Goal: Task Accomplishment & Management: Manage account settings

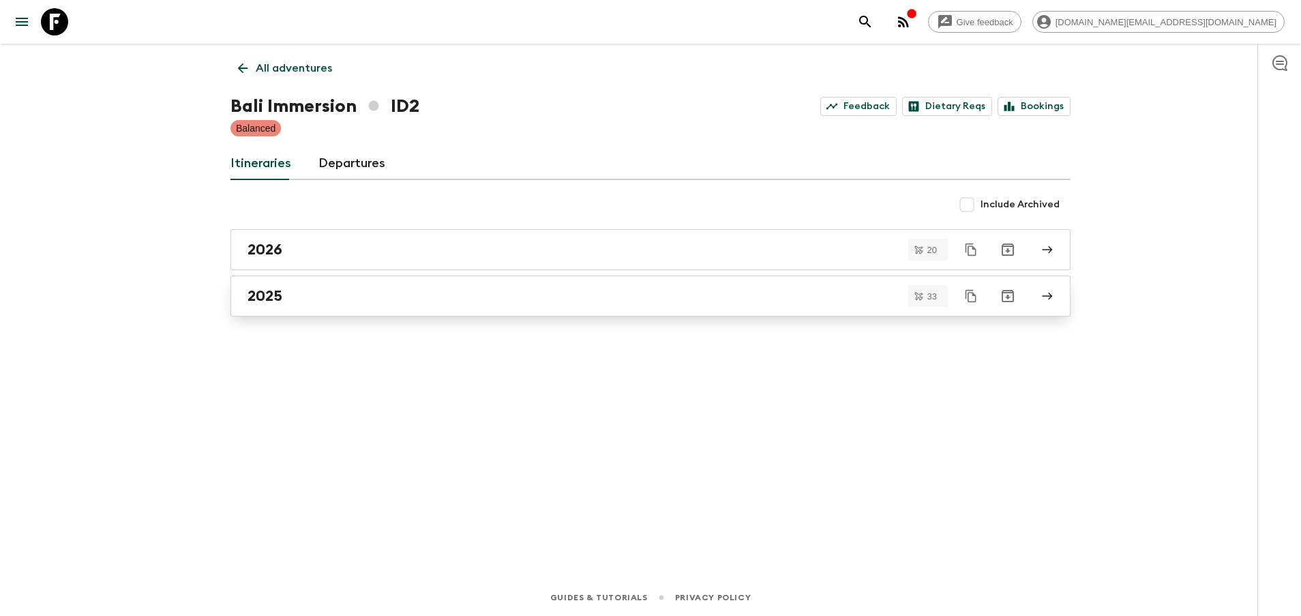
click at [307, 295] on div "2025" at bounding box center [638, 296] width 780 height 18
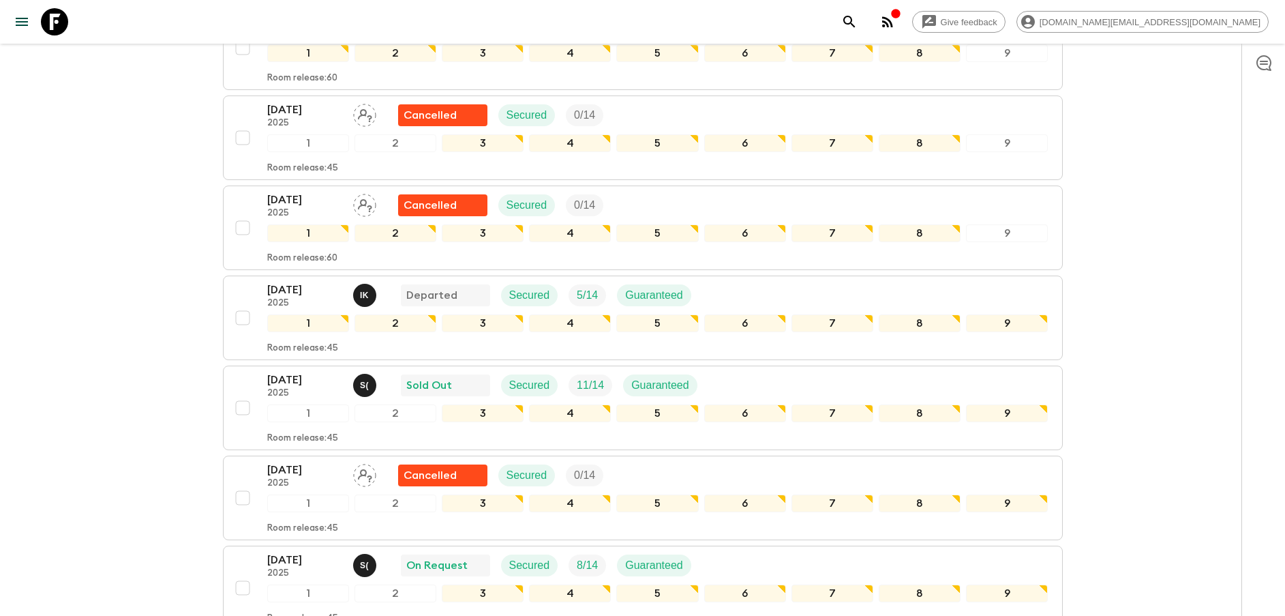
scroll to position [716, 0]
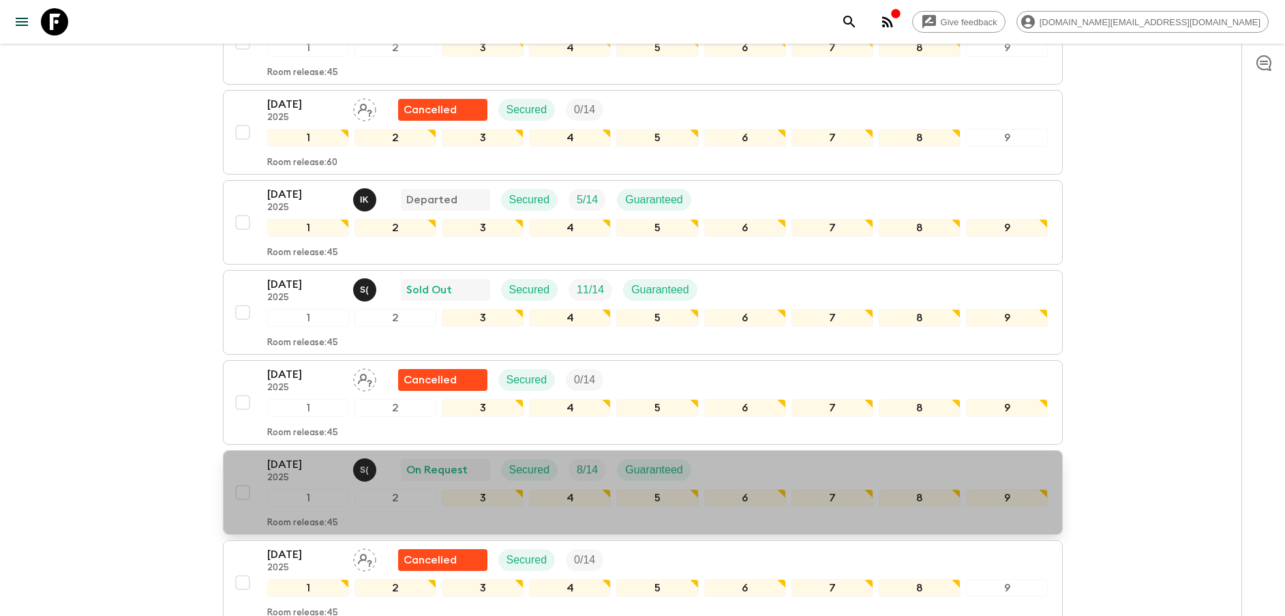
click at [271, 466] on p "[DATE]" at bounding box center [304, 464] width 75 height 16
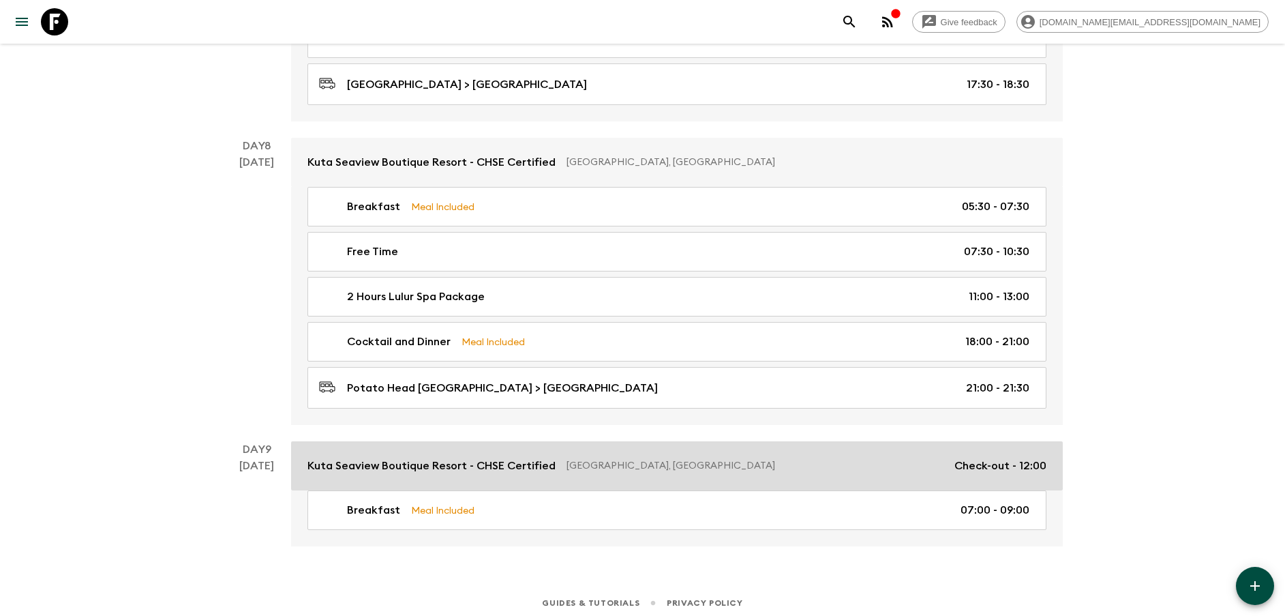
scroll to position [3194, 0]
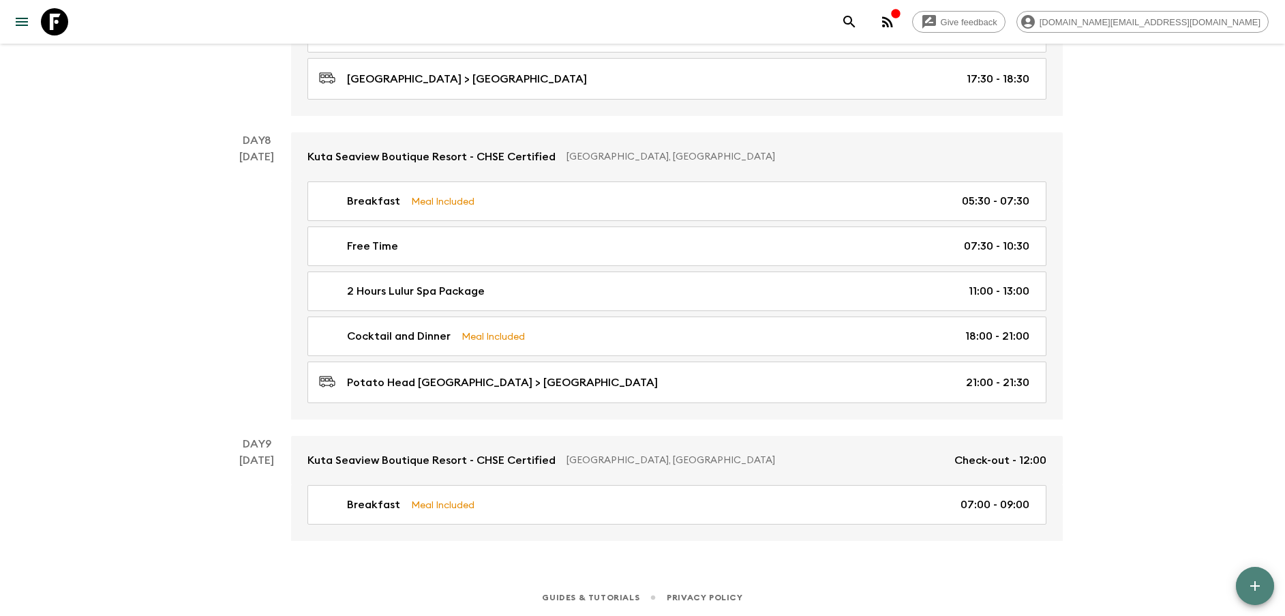
click at [1256, 580] on icon "button" at bounding box center [1255, 586] width 16 height 16
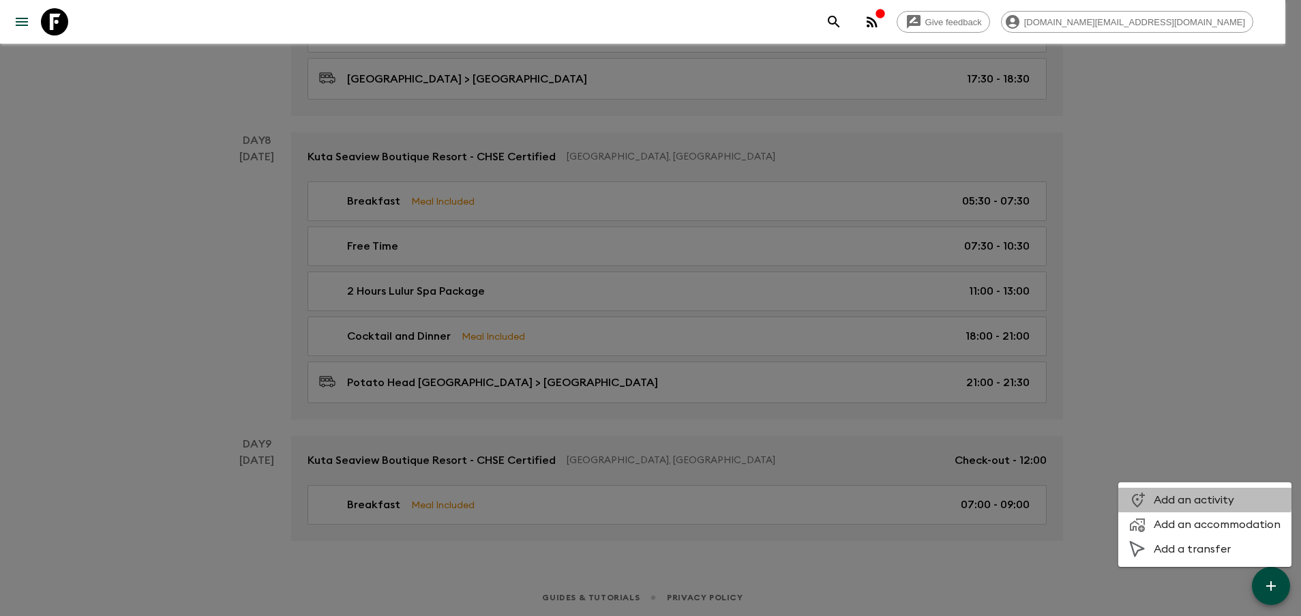
click at [1193, 497] on span "Add an activity" at bounding box center [1217, 500] width 127 height 14
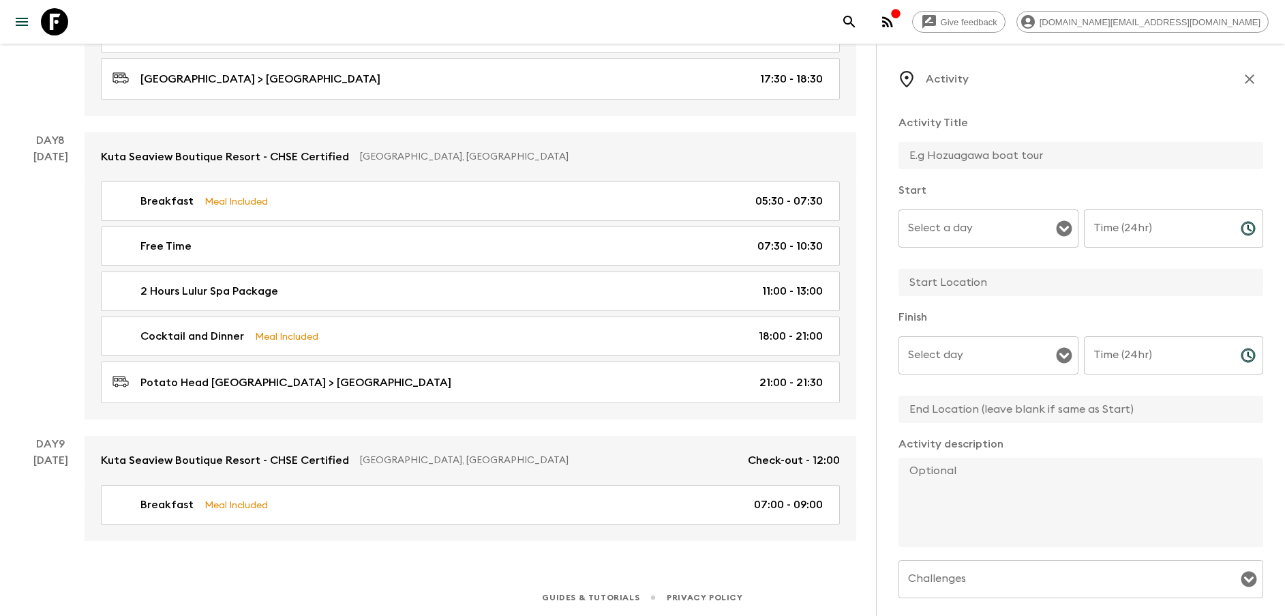
click at [1244, 80] on button "button" at bounding box center [1249, 78] width 27 height 27
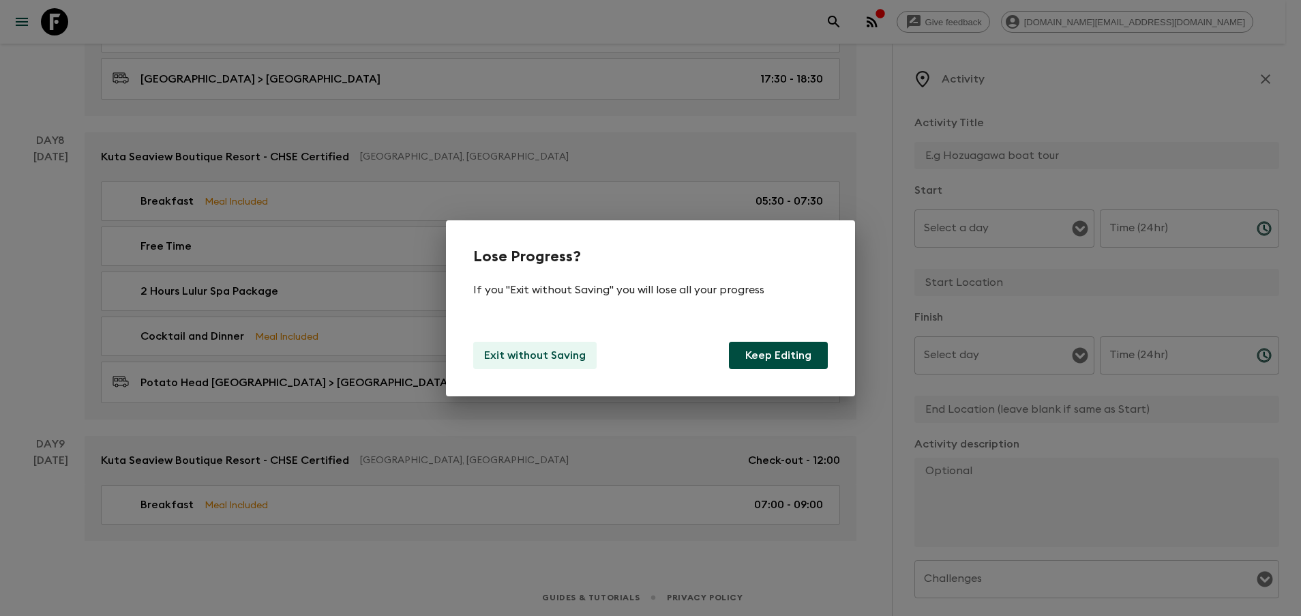
click at [543, 363] on button "Exit without Saving" at bounding box center [534, 355] width 123 height 27
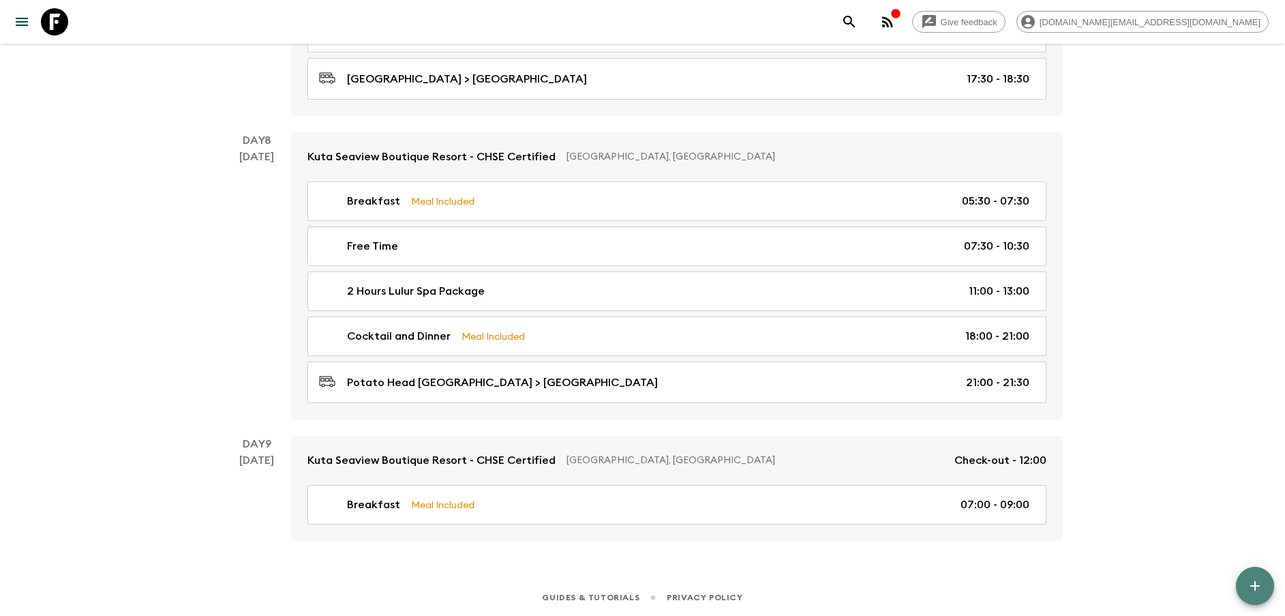
click at [1253, 583] on icon "button" at bounding box center [1255, 586] width 16 height 16
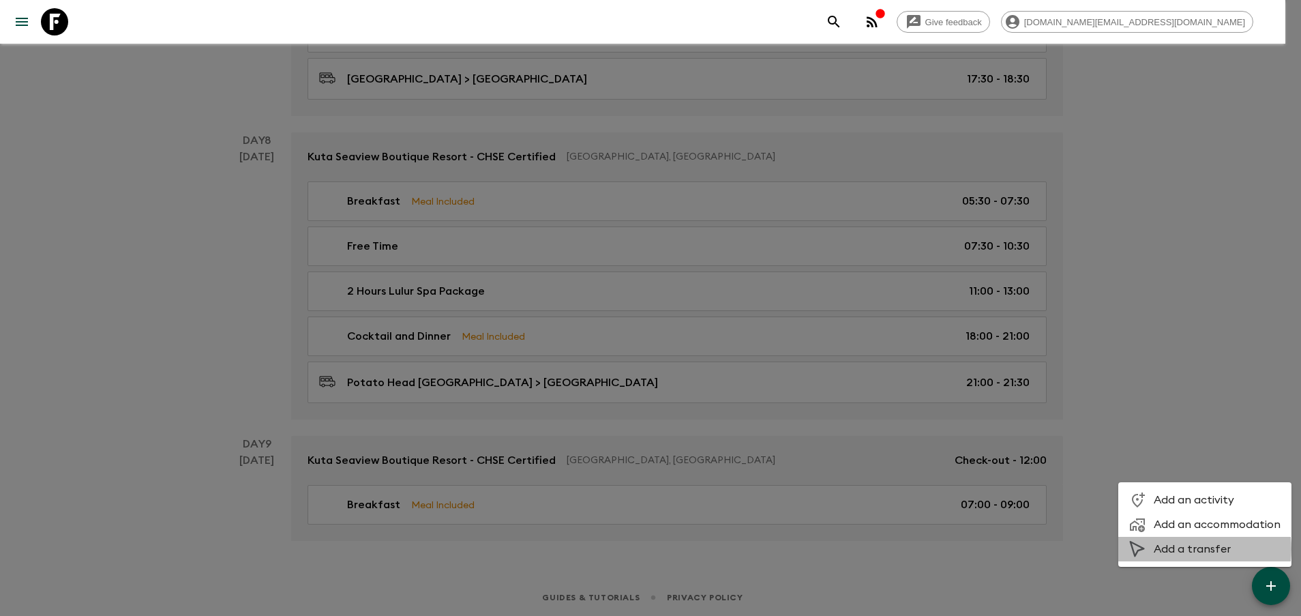
click at [1182, 549] on span "Add a transfer" at bounding box center [1217, 549] width 127 height 14
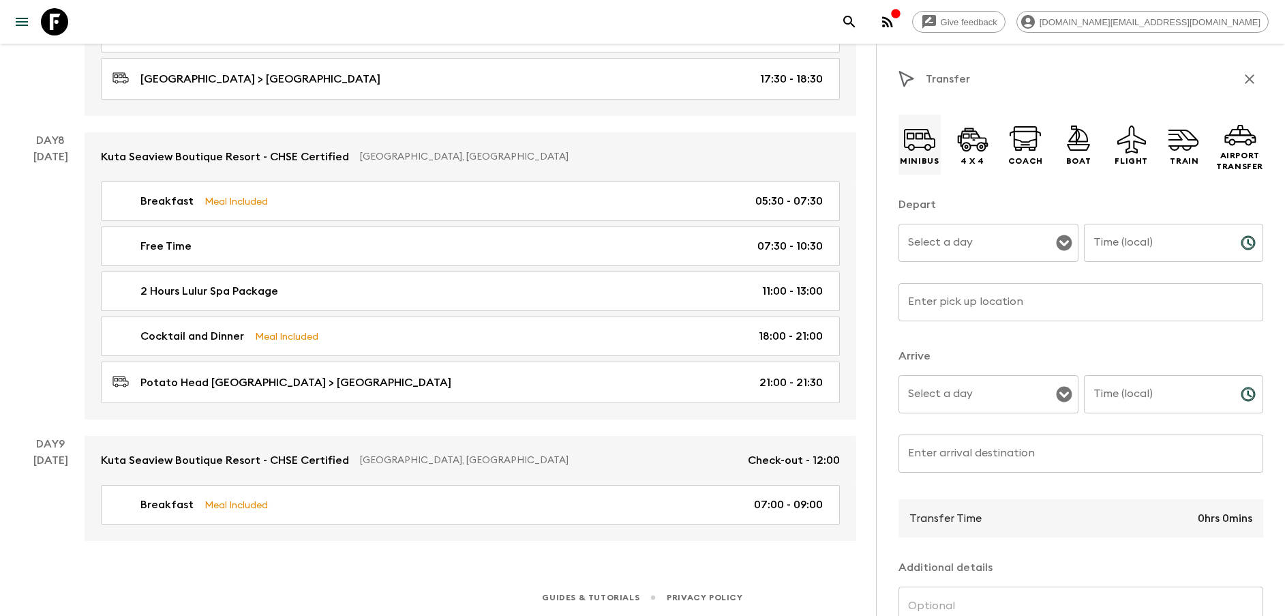
click at [899, 134] on div "Minibus" at bounding box center [920, 145] width 42 height 60
click at [995, 245] on input "Select a day" at bounding box center [978, 243] width 147 height 26
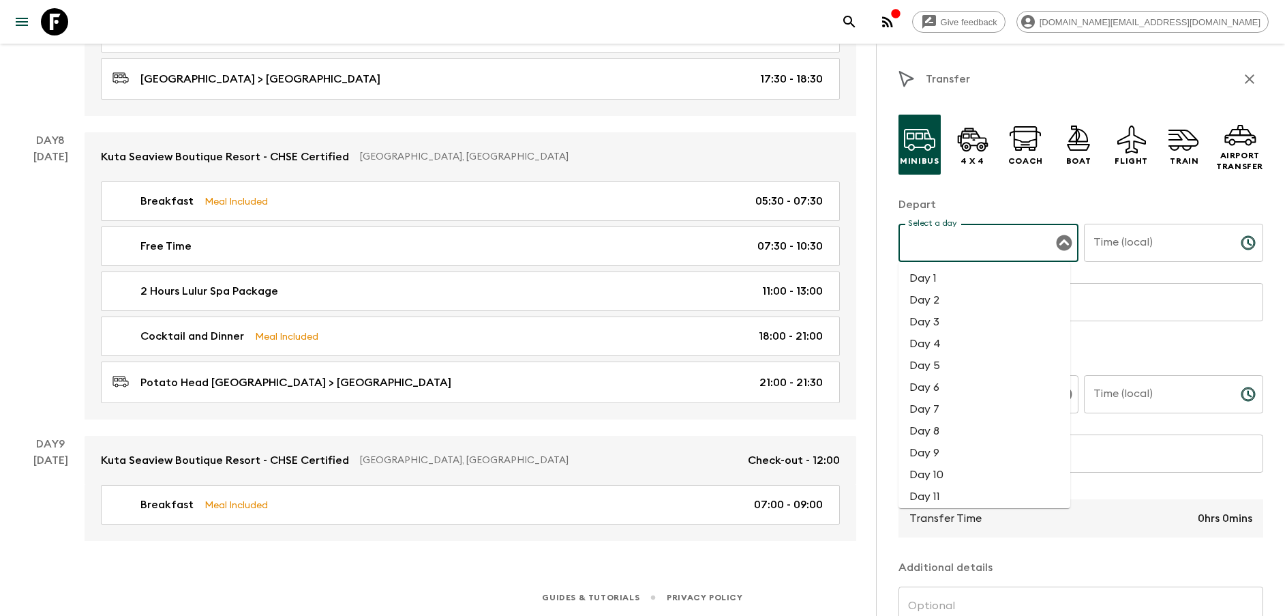
click at [940, 437] on li "Day 8" at bounding box center [985, 431] width 172 height 22
type input "Day 8"
click at [1137, 233] on input "Time (local)" at bounding box center [1157, 243] width 146 height 38
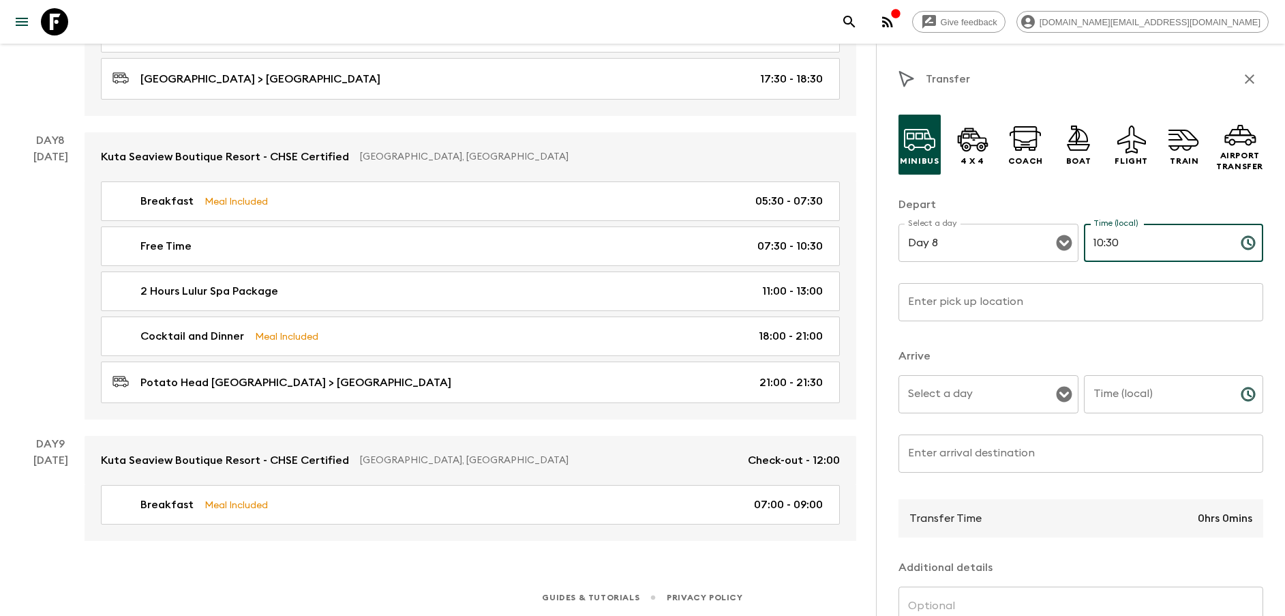
type input "10:30"
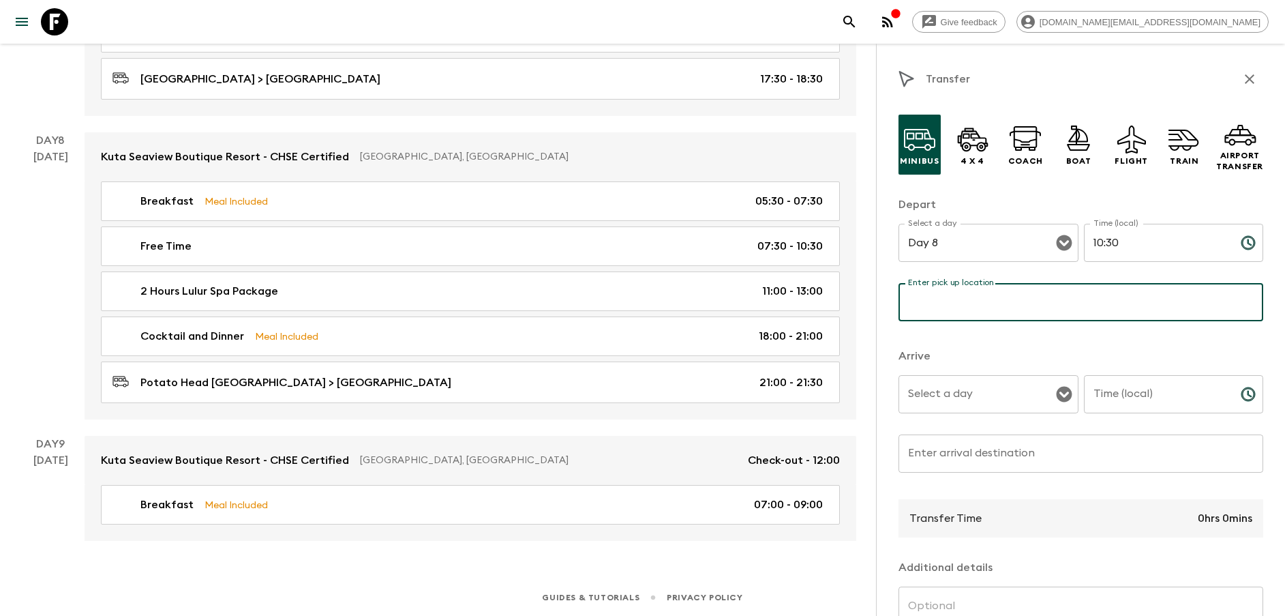
click at [1054, 291] on input "Enter pick up location" at bounding box center [1081, 302] width 365 height 38
type input "[GEOGRAPHIC_DATA]"
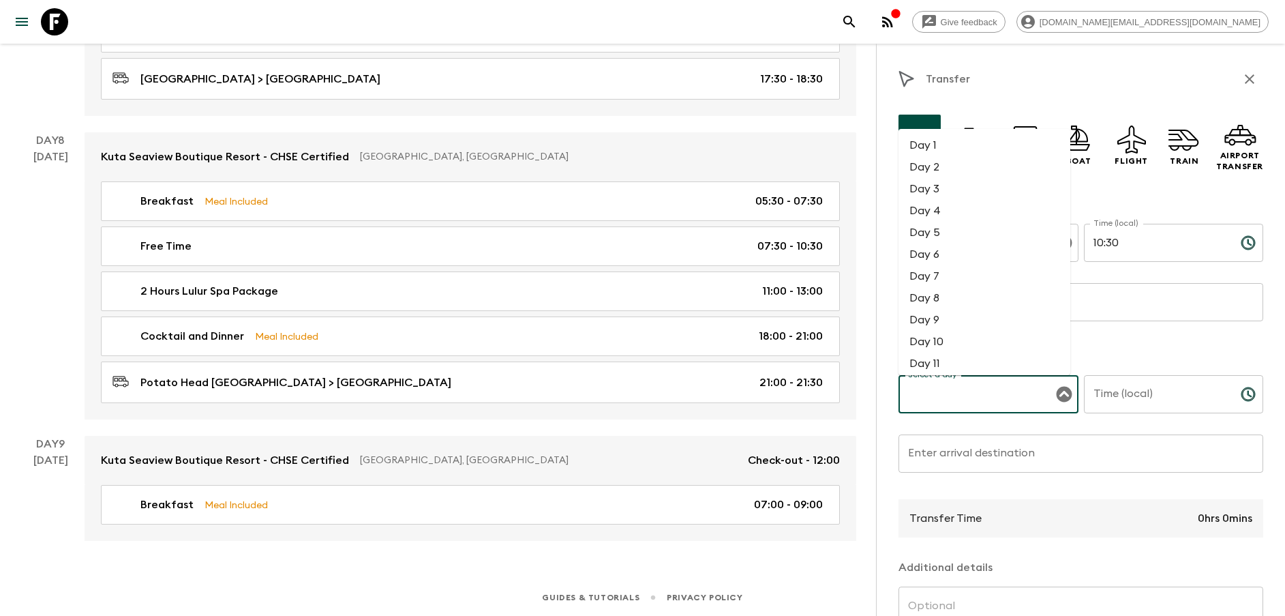
click at [1028, 396] on input "Select a day" at bounding box center [978, 394] width 147 height 26
click at [967, 299] on li "Day 8" at bounding box center [985, 298] width 172 height 22
type input "Day 8"
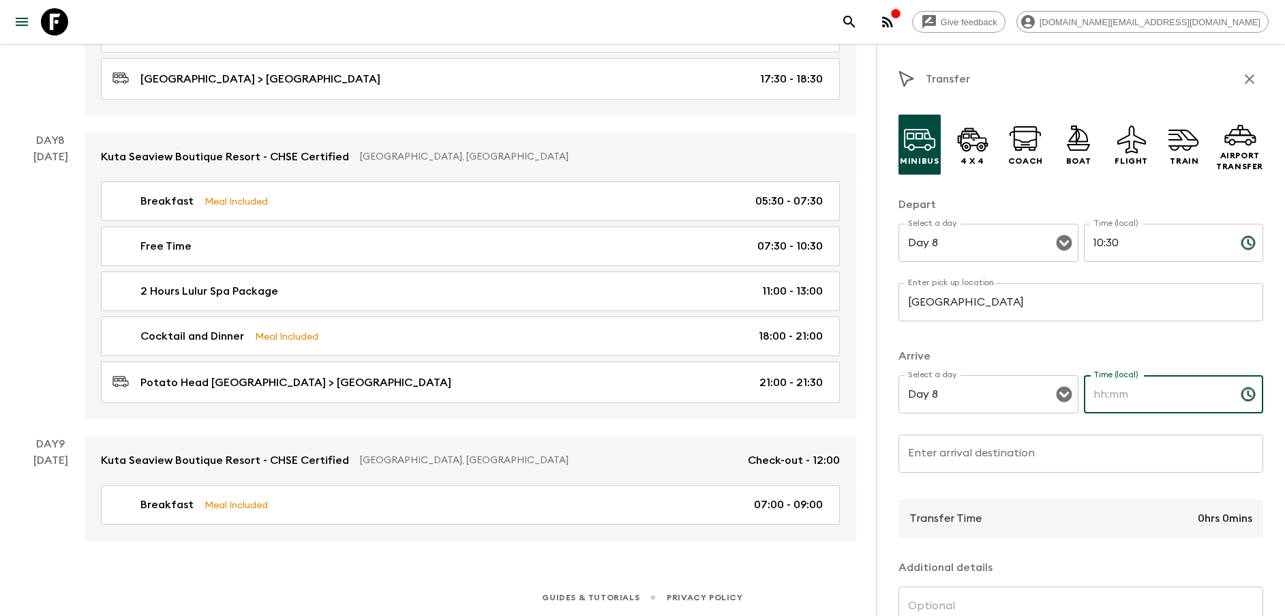
click at [1129, 396] on input "Time (local)" at bounding box center [1157, 394] width 146 height 38
type input "11:00"
click at [1079, 309] on input "[GEOGRAPHIC_DATA]" at bounding box center [1081, 302] width 365 height 38
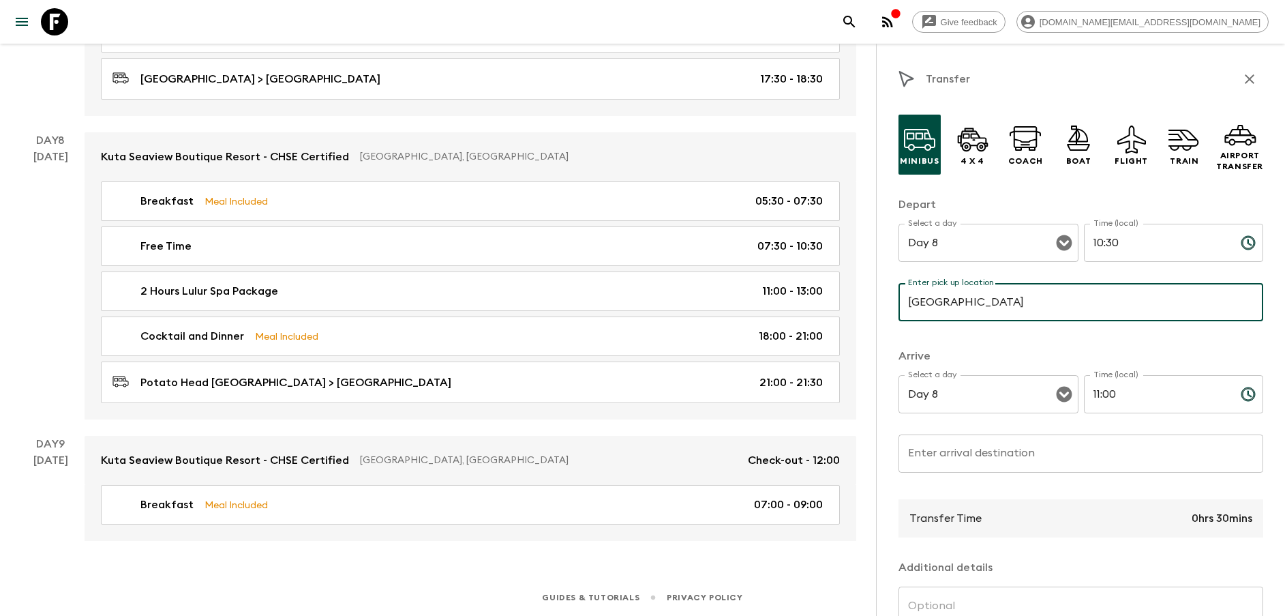
click at [978, 456] on input "Enter arrival destination" at bounding box center [1081, 453] width 365 height 38
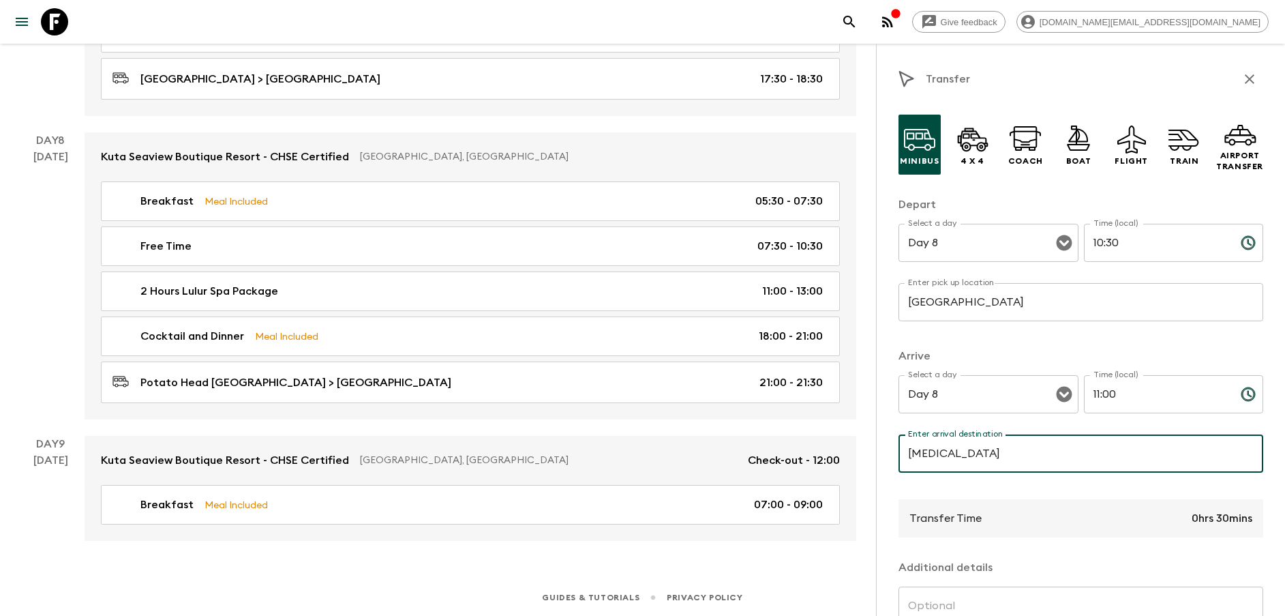
type input "Bali Orchid Spa"
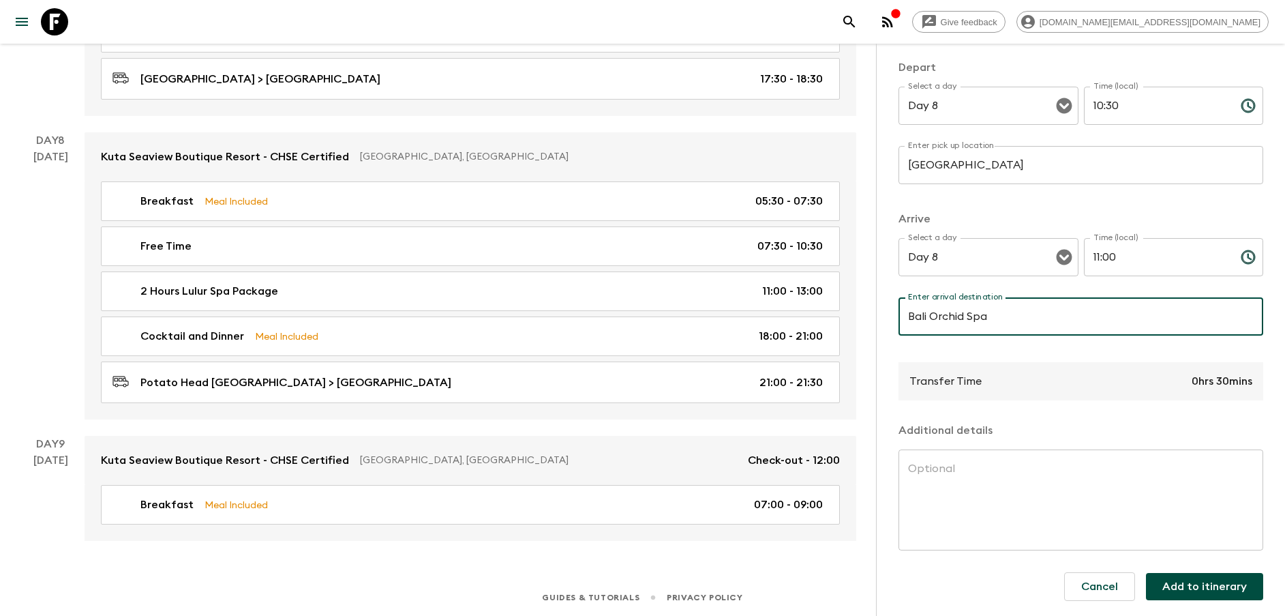
scroll to position [138, 0]
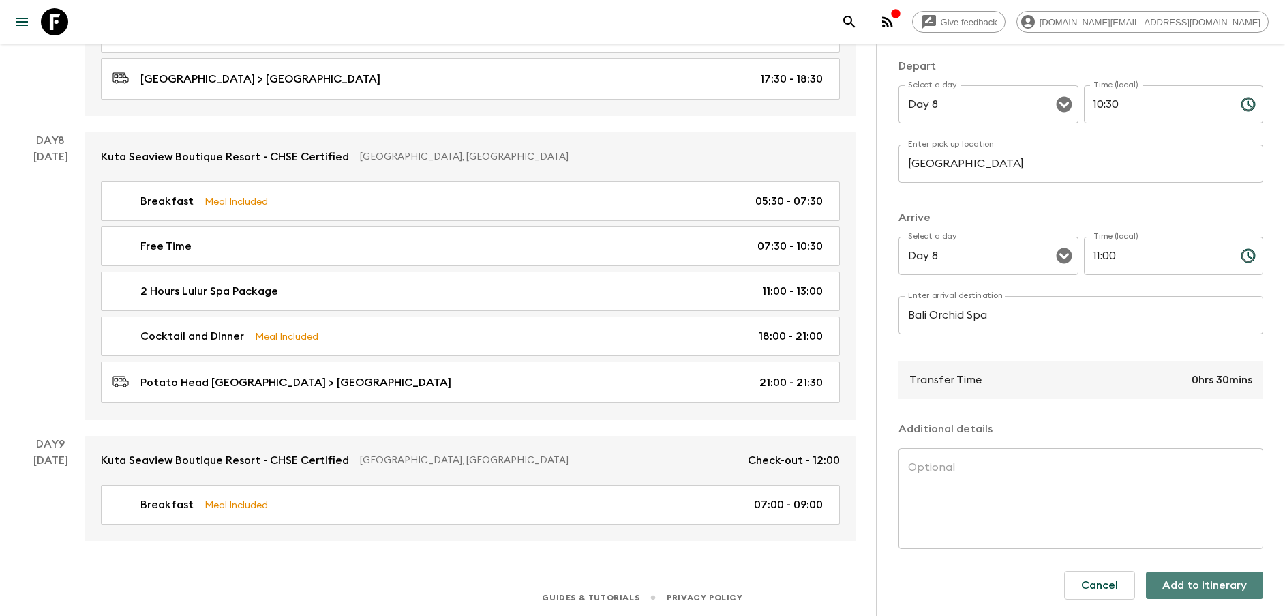
click at [1213, 582] on button "Add to itinerary" at bounding box center [1204, 584] width 117 height 27
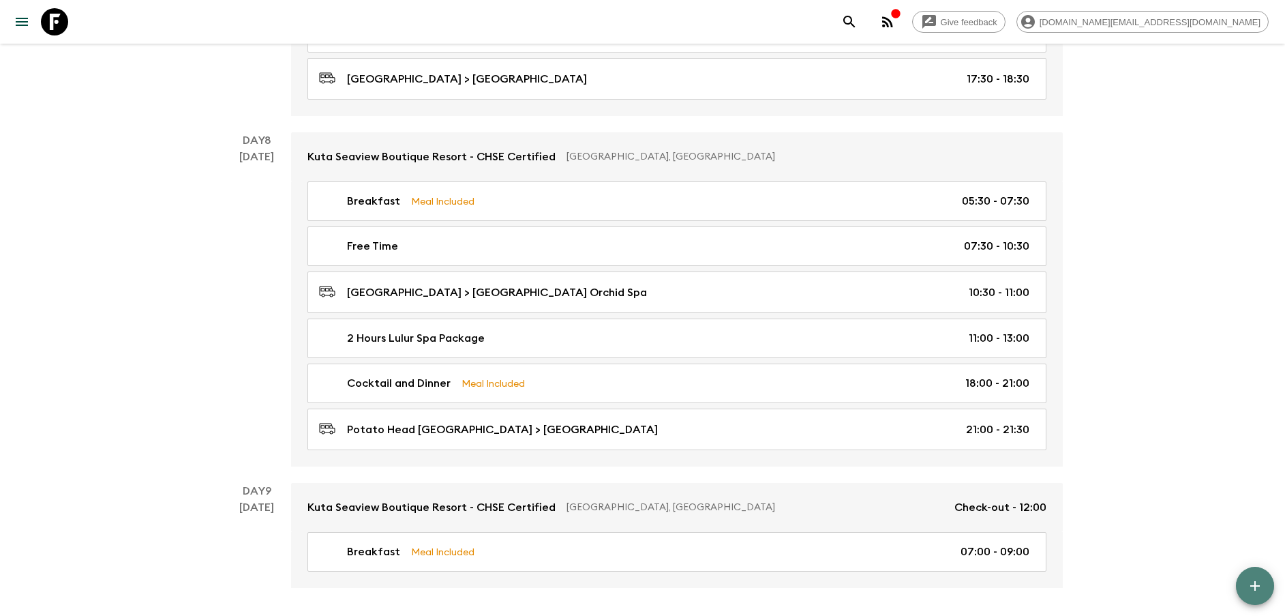
click at [1259, 588] on icon "button" at bounding box center [1255, 586] width 16 height 16
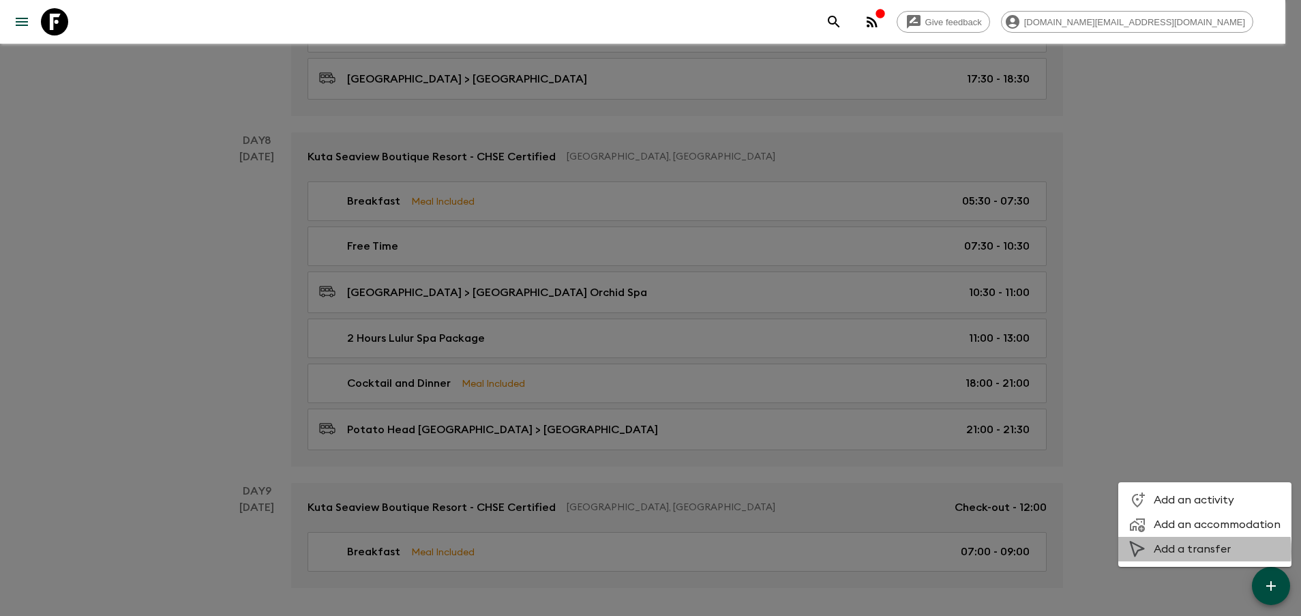
click at [1178, 552] on span "Add a transfer" at bounding box center [1217, 549] width 127 height 14
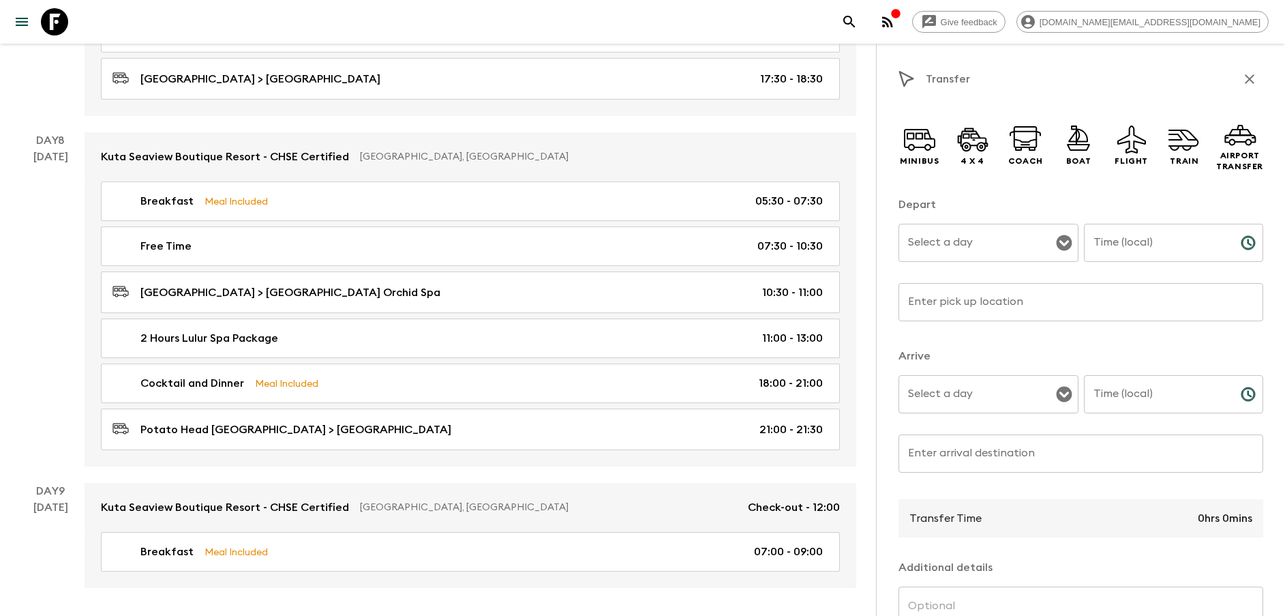
click at [988, 256] on div "Select a day" at bounding box center [989, 243] width 180 height 38
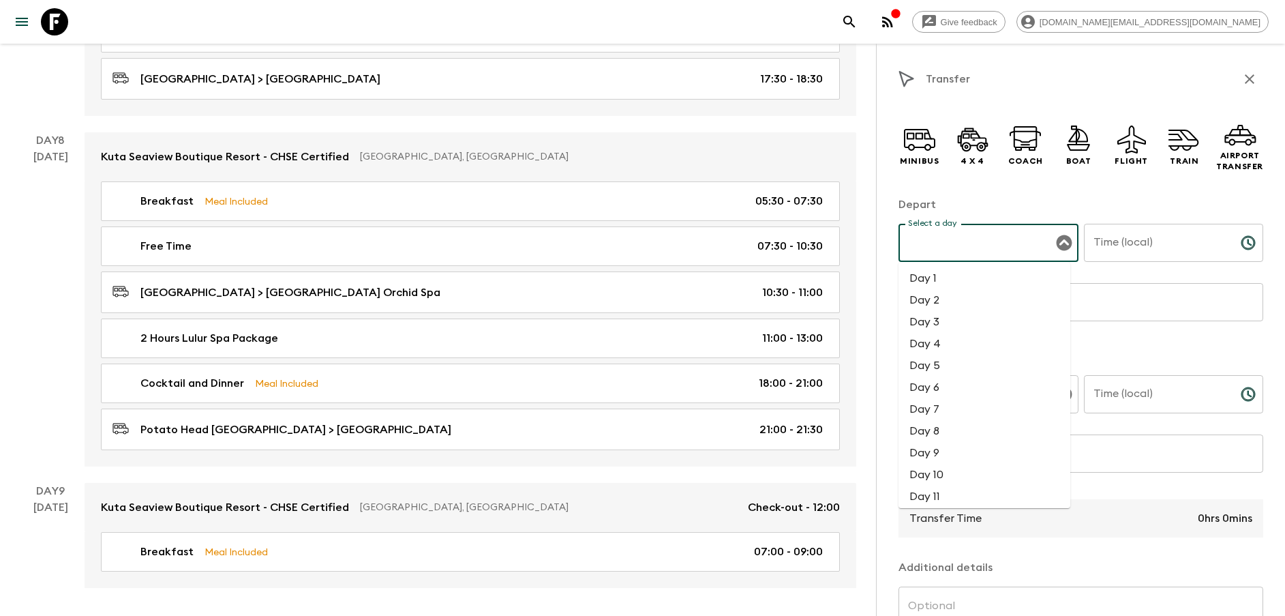
click at [951, 432] on li "Day 8" at bounding box center [985, 431] width 172 height 22
type input "Day 8"
click at [1114, 265] on p "​" at bounding box center [1174, 271] width 161 height 14
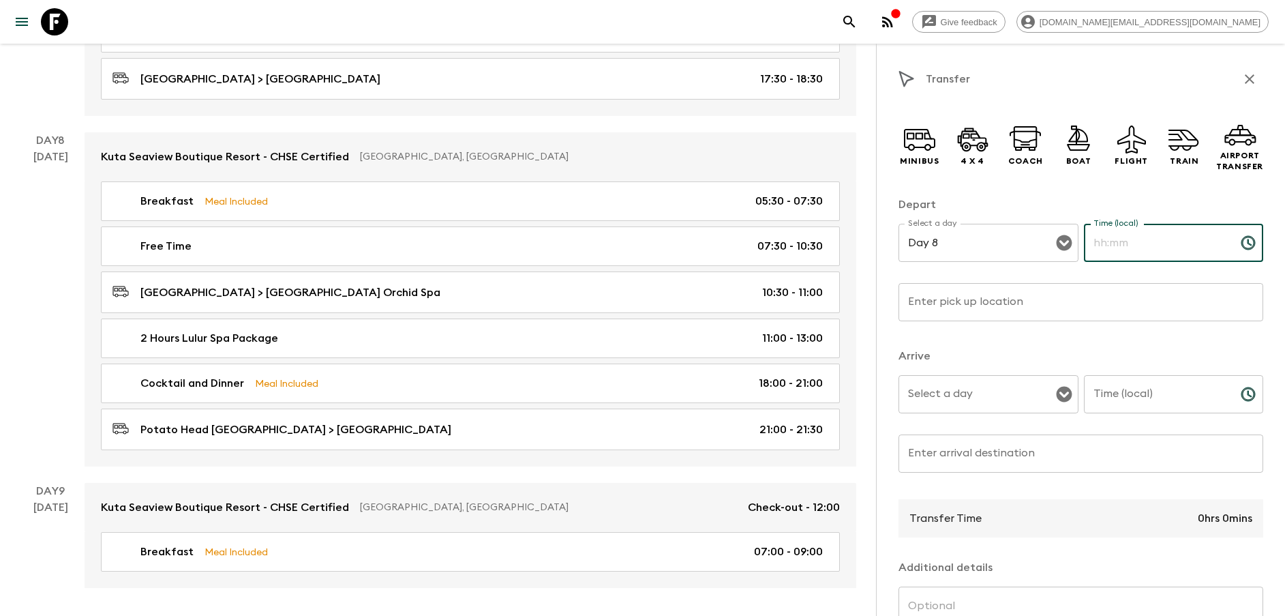
click at [1115, 257] on input "Time (local)" at bounding box center [1157, 243] width 146 height 38
type input "13:00"
click at [989, 312] on input "Enter pick up location" at bounding box center [1081, 302] width 365 height 38
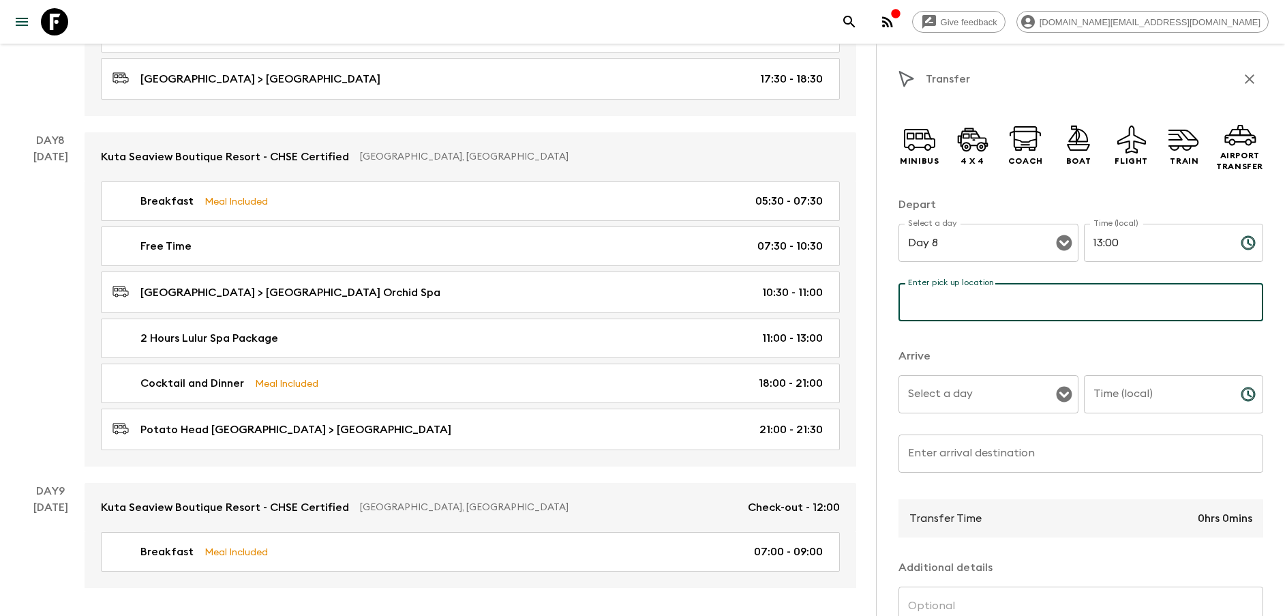
type input "[GEOGRAPHIC_DATA]"
type input "Day 8"
type input "11:00"
type input "Bali Orchid Spa"
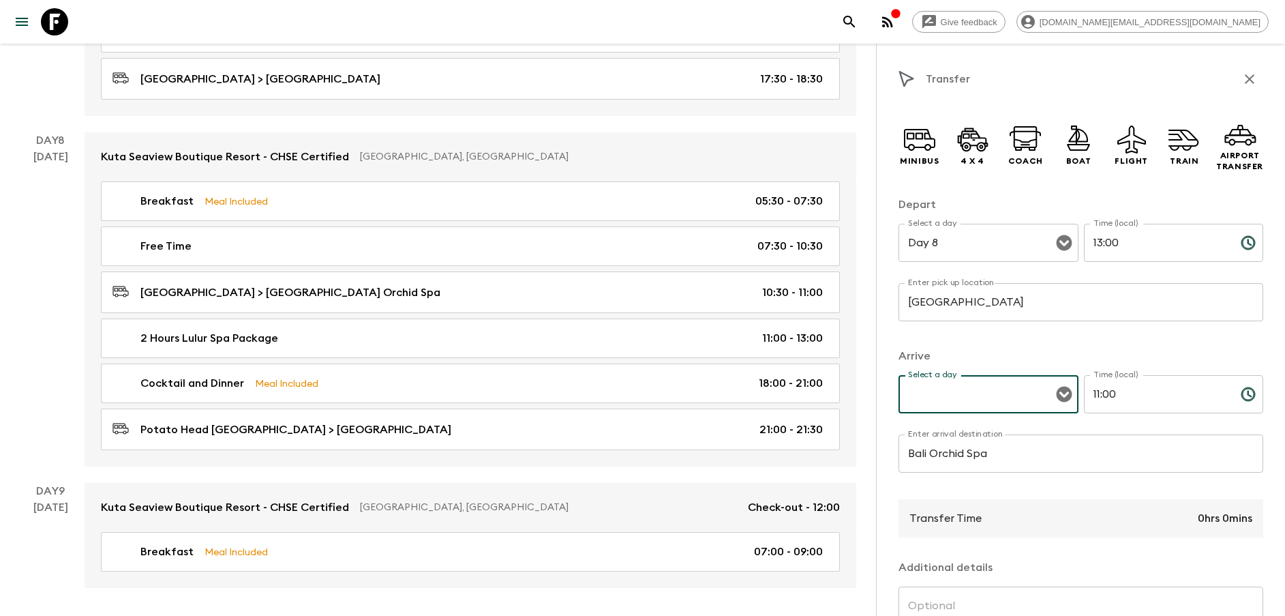
click at [1002, 399] on input "Select a day" at bounding box center [978, 394] width 147 height 26
click at [994, 396] on input "Select a day" at bounding box center [978, 394] width 147 height 26
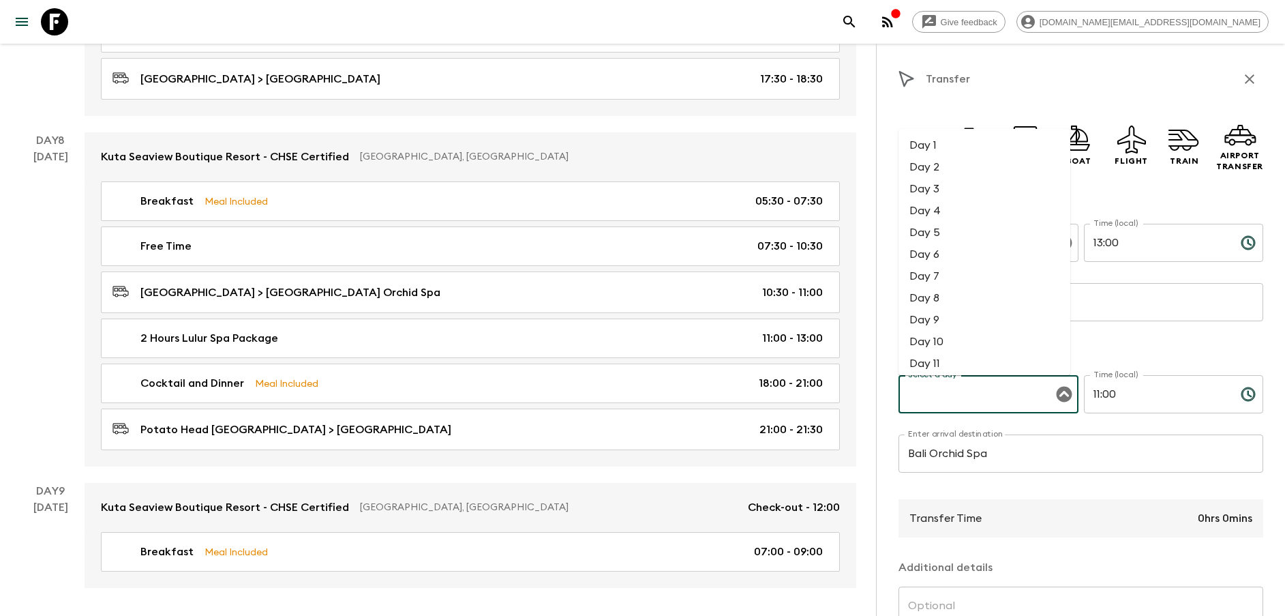
click at [944, 297] on li "Day 8" at bounding box center [985, 298] width 172 height 22
type input "Day 8"
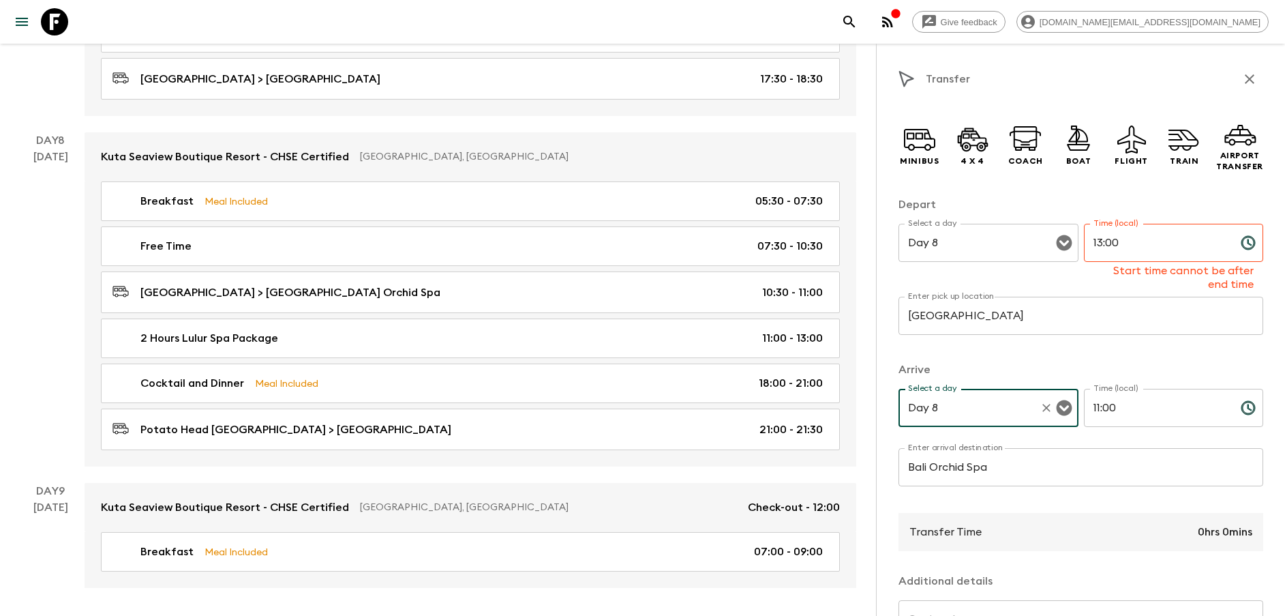
click at [1023, 466] on input "Bali Orchid Spa" at bounding box center [1081, 467] width 365 height 38
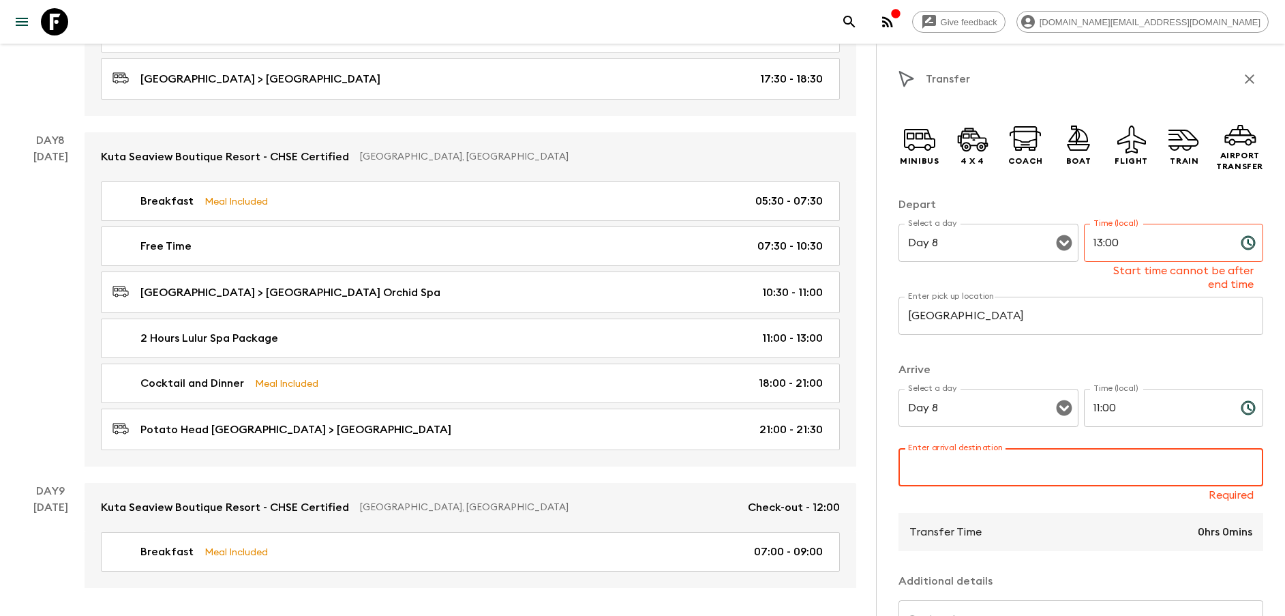
click at [1069, 327] on input "[GEOGRAPHIC_DATA]" at bounding box center [1081, 316] width 365 height 38
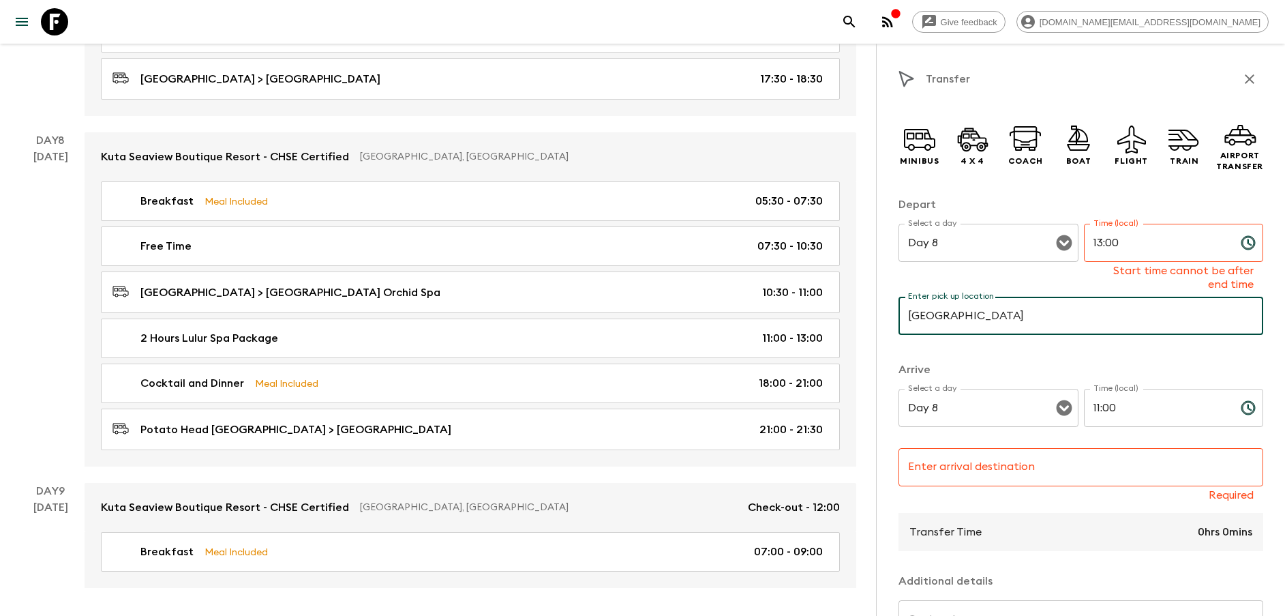
paste input "Bali Orchid Spa"
type input "Bali Orchid Spa"
click at [951, 467] on input "Enter arrival destination" at bounding box center [1081, 467] width 365 height 38
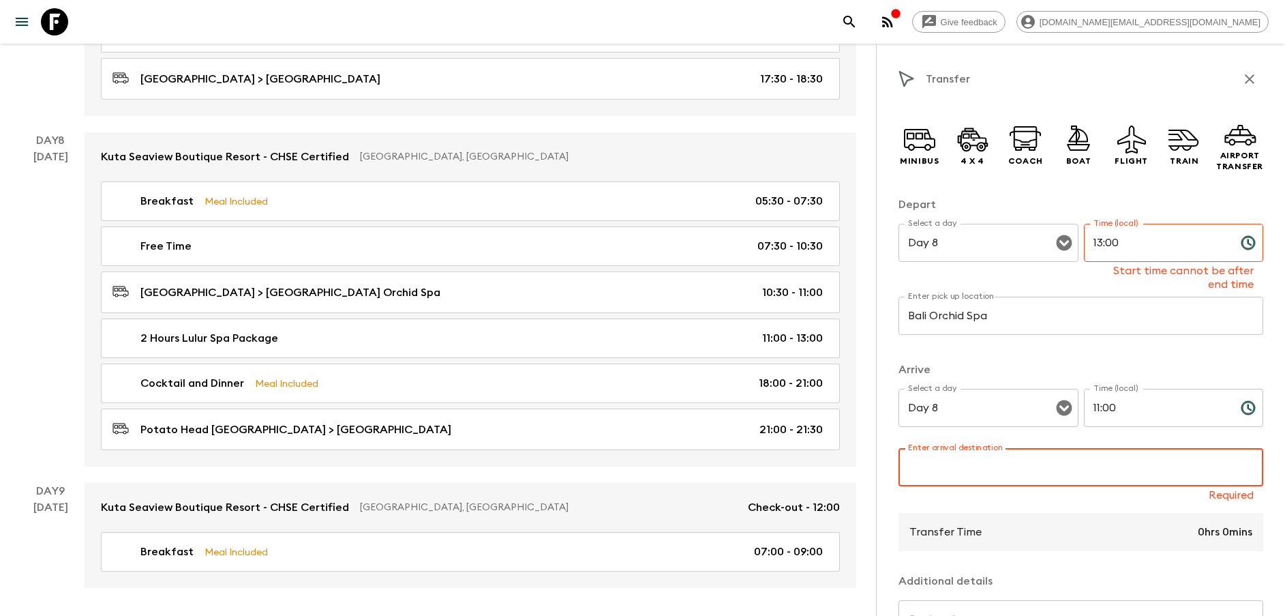
type input "[GEOGRAPHIC_DATA]"
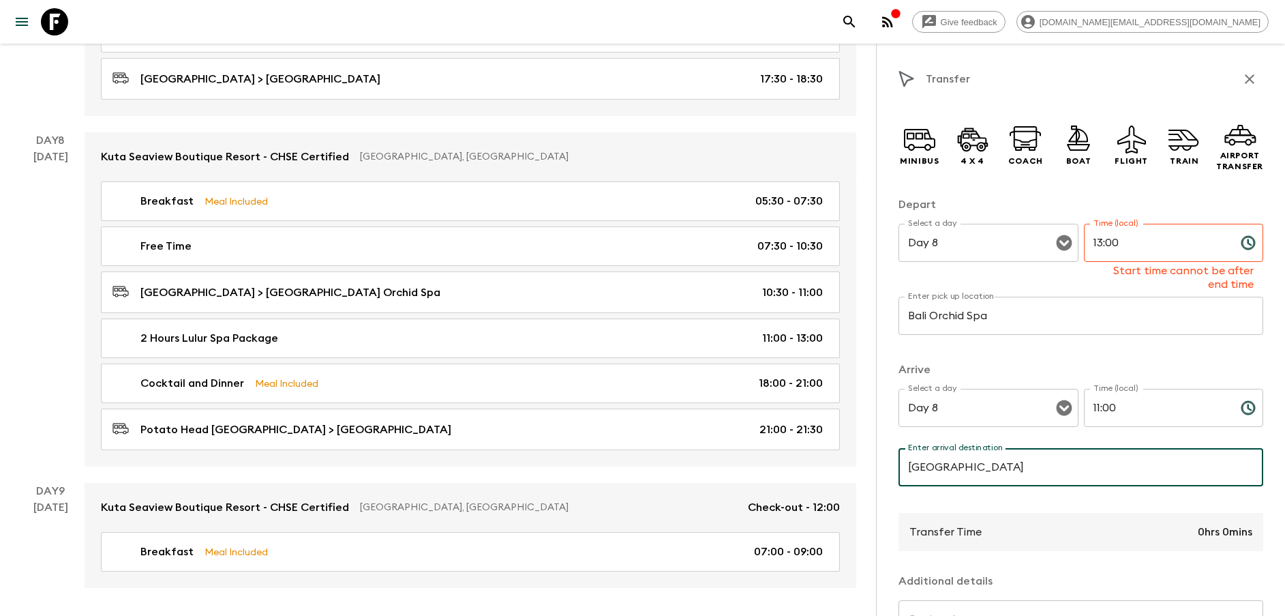
click at [1122, 404] on input "11:00" at bounding box center [1157, 408] width 146 height 38
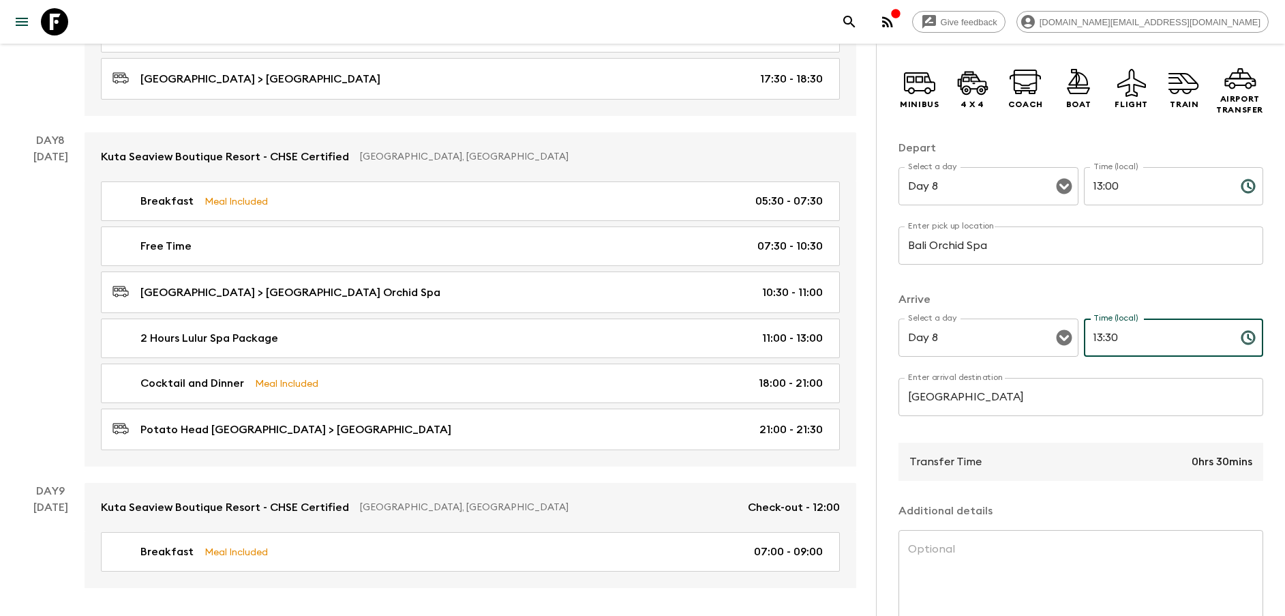
scroll to position [138, 0]
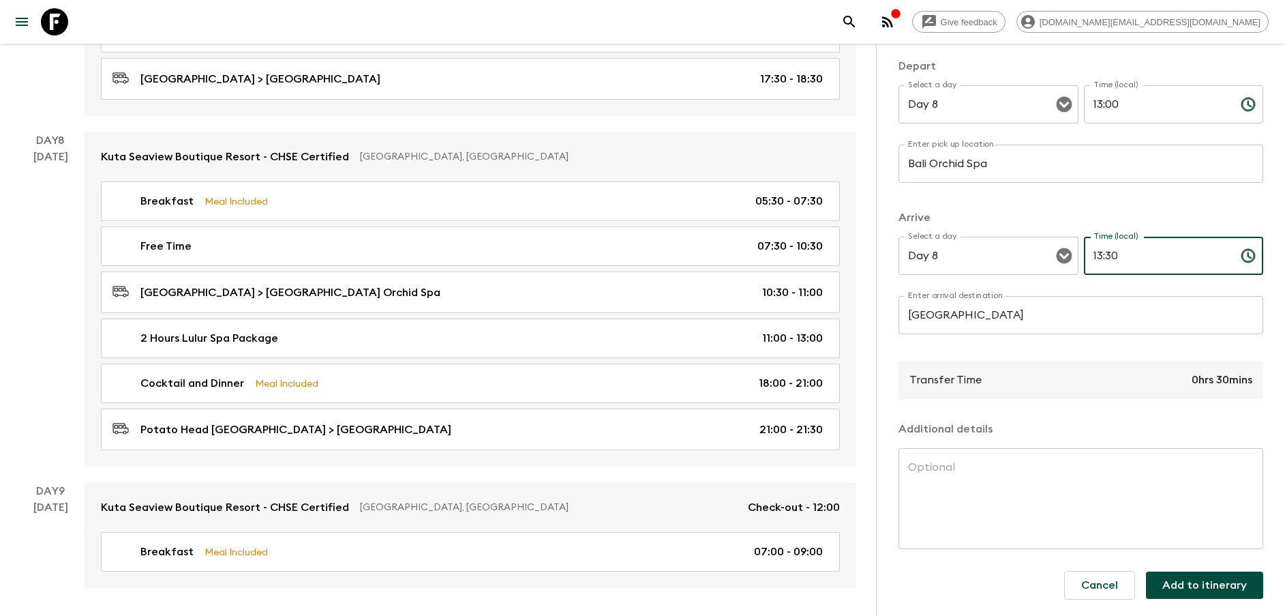
type input "13:30"
click at [1191, 591] on button "Add to itinerary" at bounding box center [1204, 584] width 117 height 27
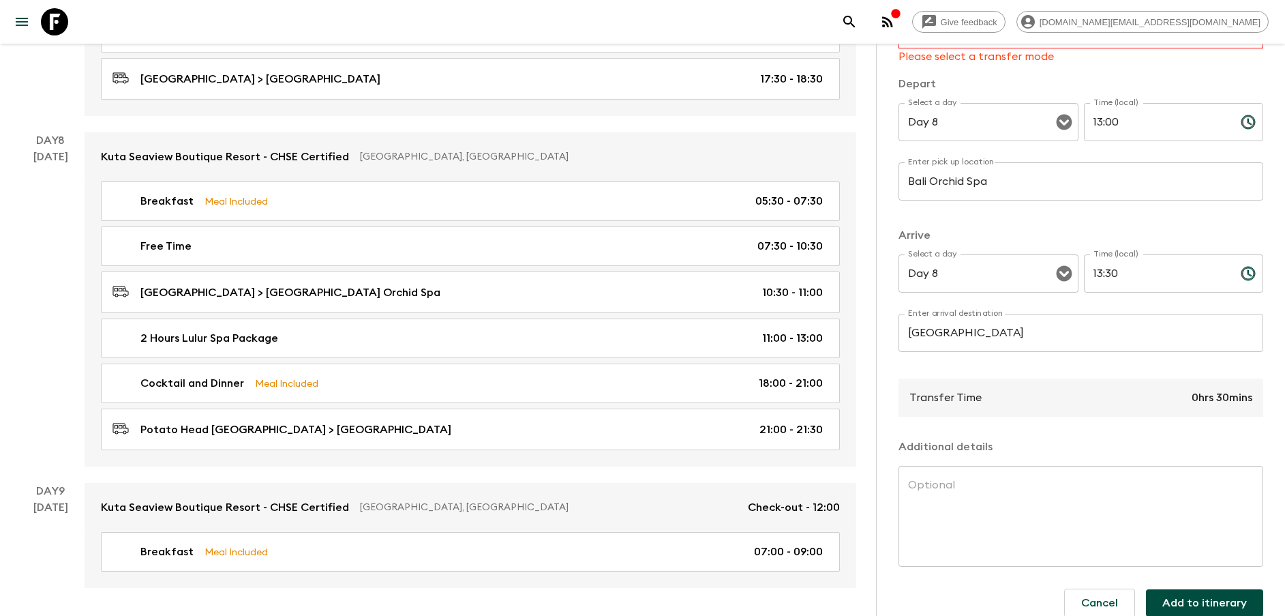
scroll to position [0, 0]
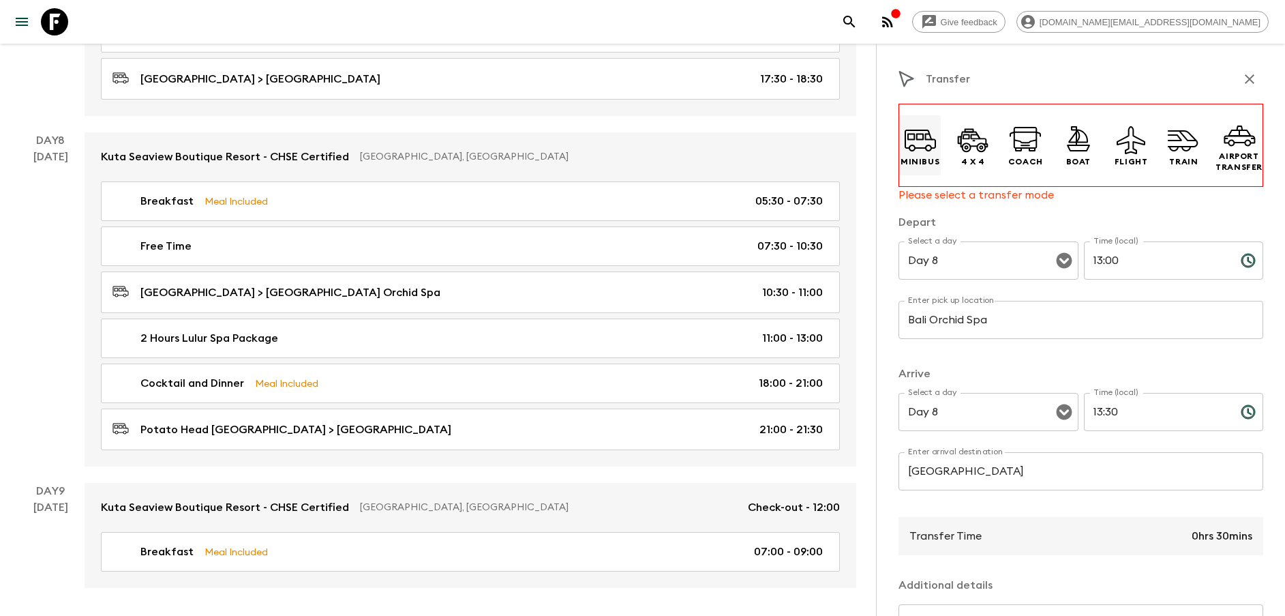
click at [925, 142] on icon at bounding box center [920, 139] width 33 height 33
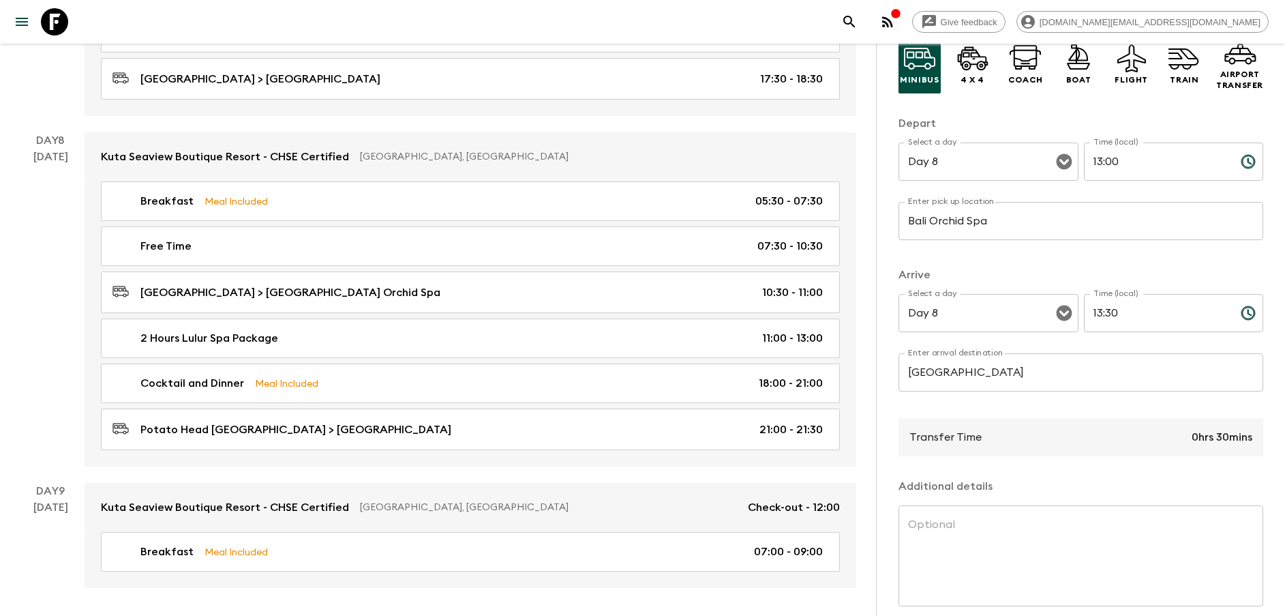
scroll to position [138, 0]
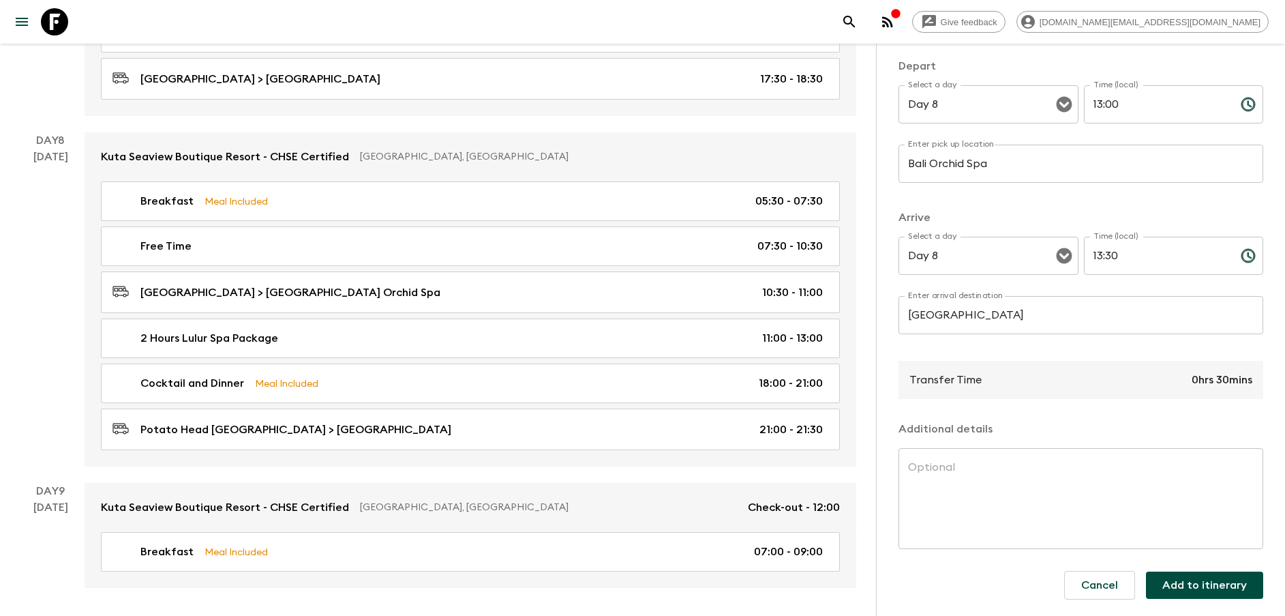
click at [1187, 564] on div "Cancel Add to itinerary" at bounding box center [1159, 585] width 210 height 50
click at [1195, 591] on button "Add to itinerary" at bounding box center [1204, 584] width 117 height 27
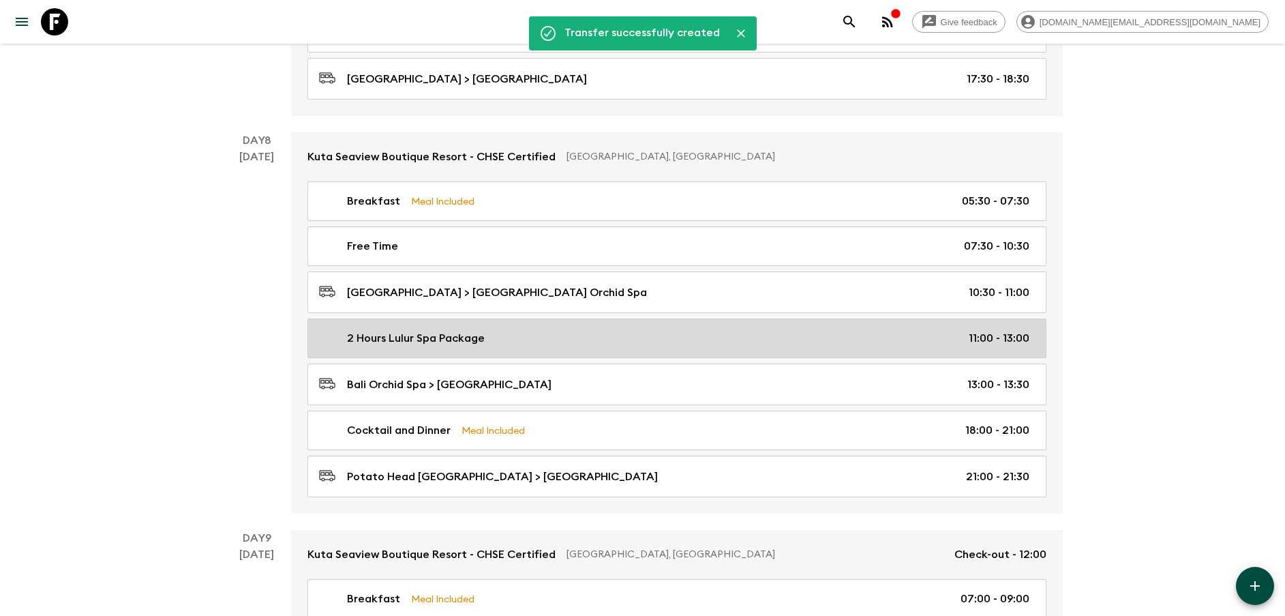
click at [460, 340] on p "2 Hours Lulur Spa Package" at bounding box center [416, 338] width 138 height 16
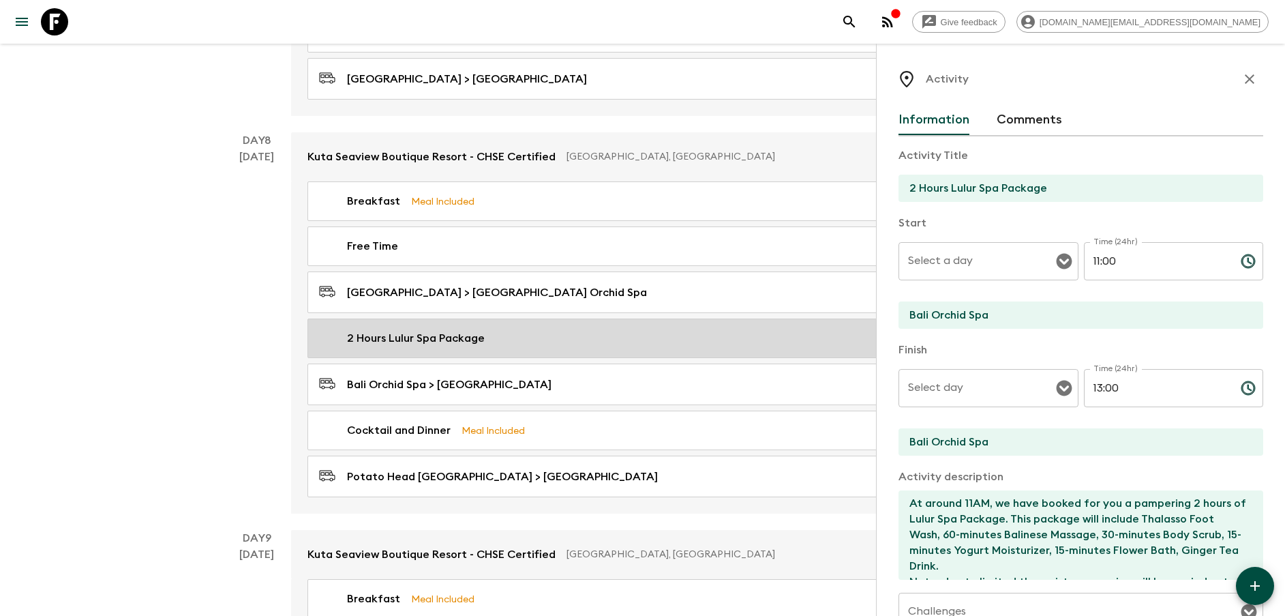
type input "Day 8"
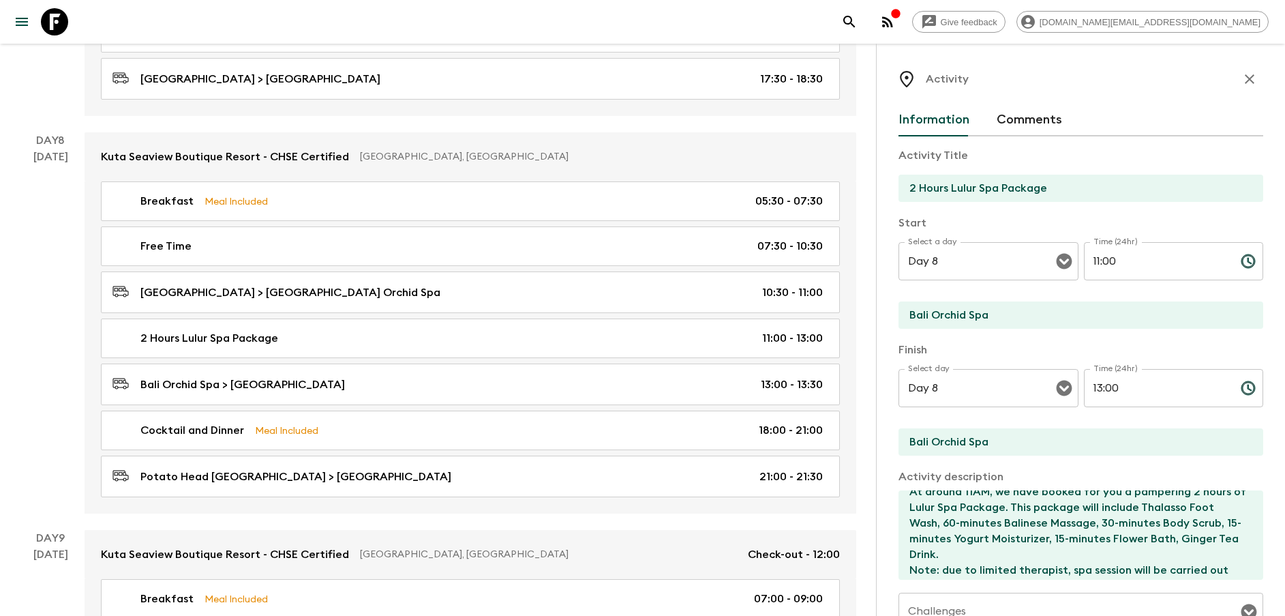
scroll to position [31, 0]
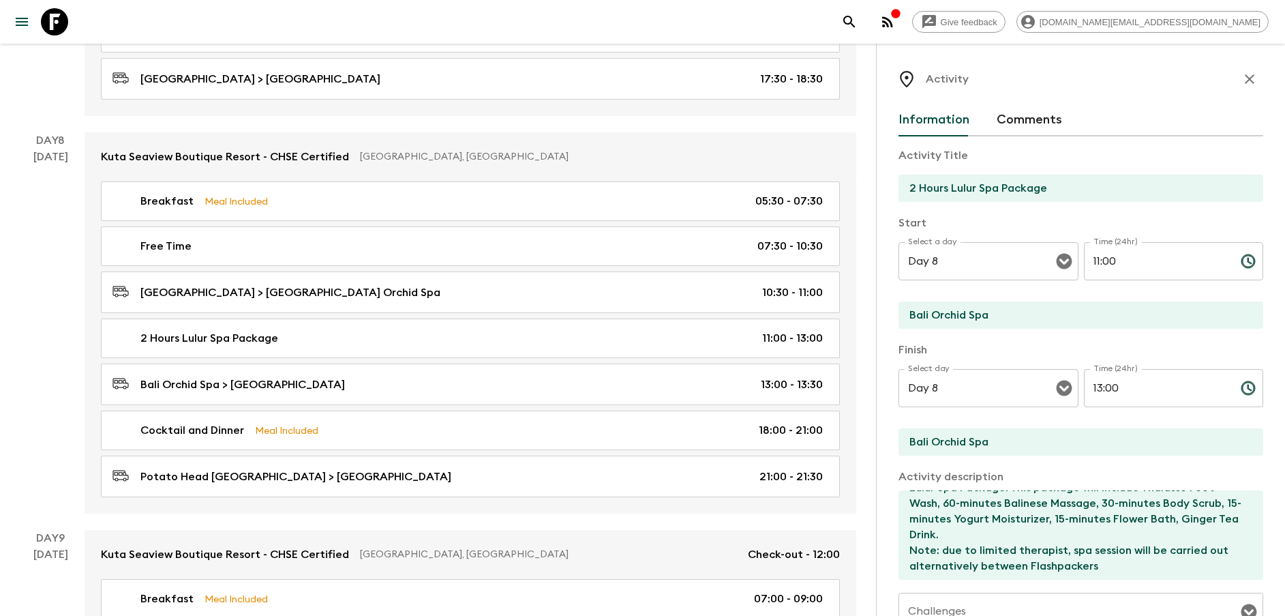
click at [1245, 83] on icon "button" at bounding box center [1250, 79] width 10 height 10
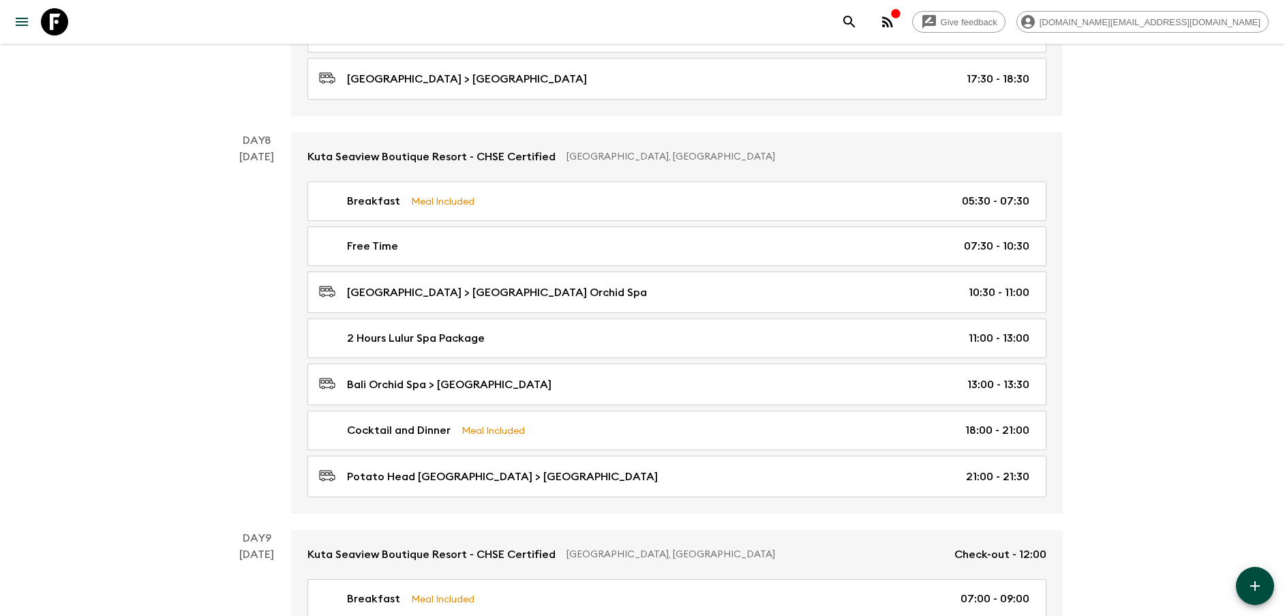
click at [1253, 580] on icon "button" at bounding box center [1255, 586] width 16 height 16
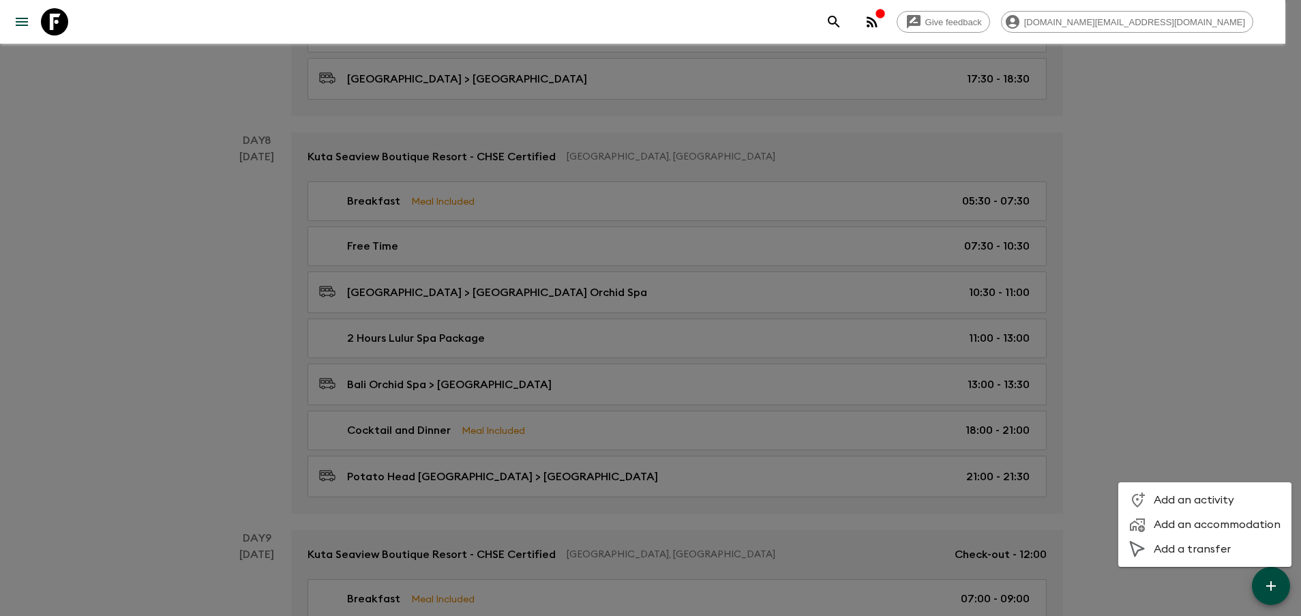
click at [1188, 498] on span "Add an activity" at bounding box center [1217, 500] width 127 height 14
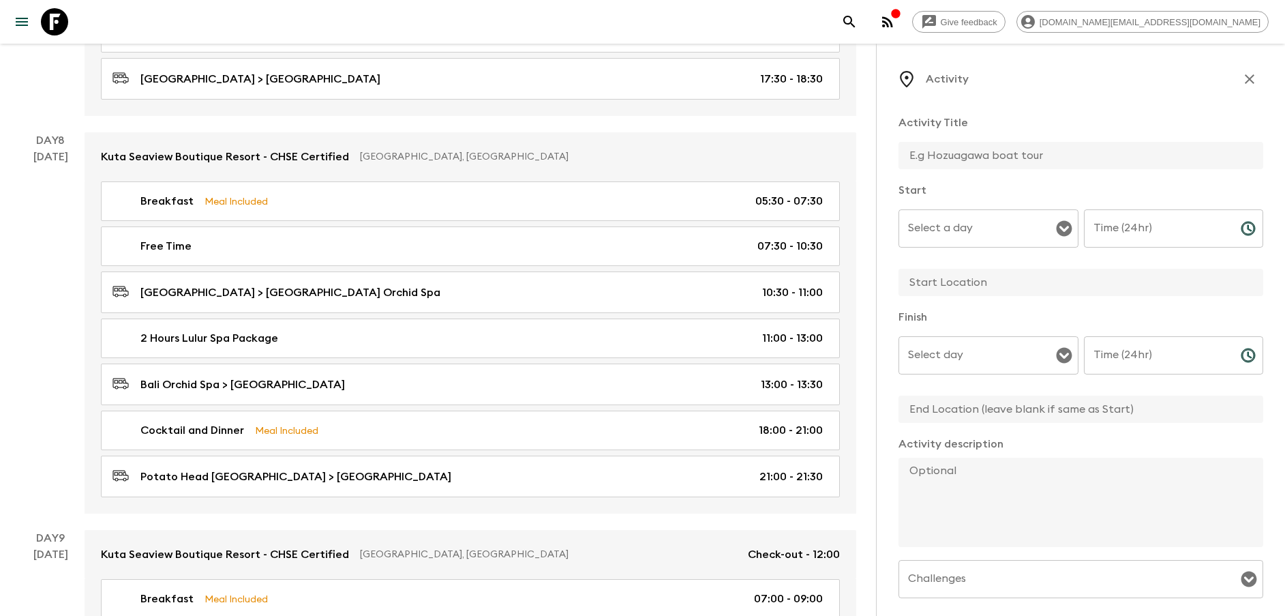
click at [973, 151] on input "text" at bounding box center [1076, 155] width 354 height 27
type input "Free Time"
click at [1028, 289] on input "text" at bounding box center [1076, 282] width 354 height 27
type input "[GEOGRAPHIC_DATA]"
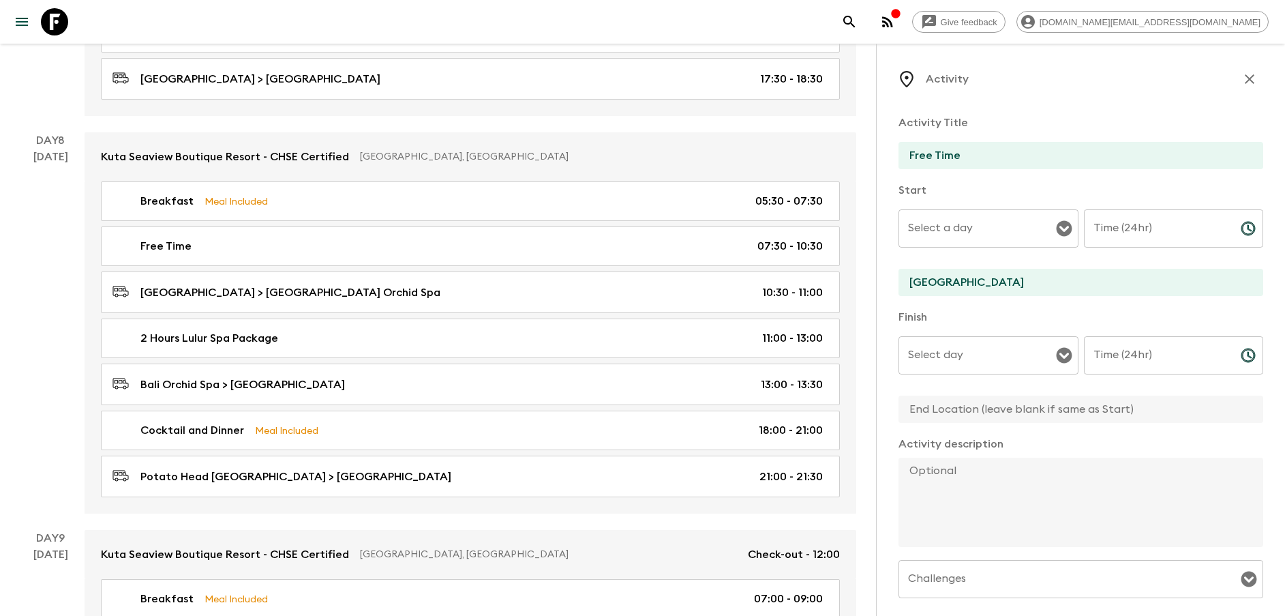
click at [989, 419] on input "text" at bounding box center [1076, 409] width 354 height 27
paste input "[GEOGRAPHIC_DATA]"
type input "[GEOGRAPHIC_DATA]"
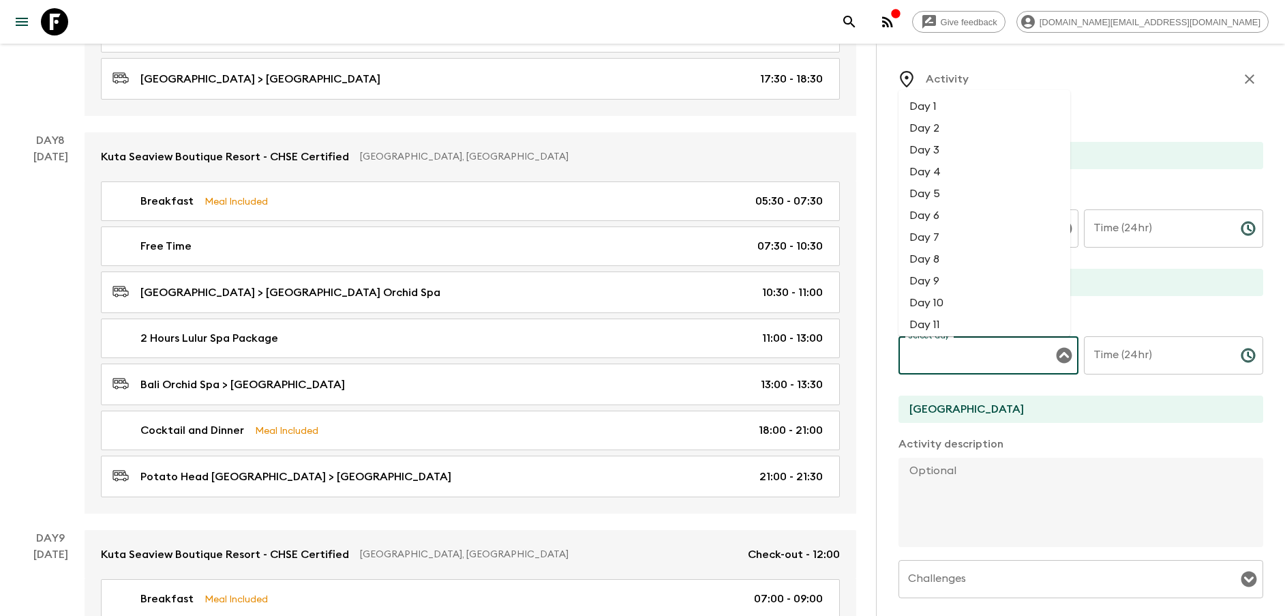
click at [941, 359] on input "Select day" at bounding box center [978, 355] width 147 height 26
click at [950, 254] on li "Day 8" at bounding box center [985, 259] width 172 height 22
type input "Day 8"
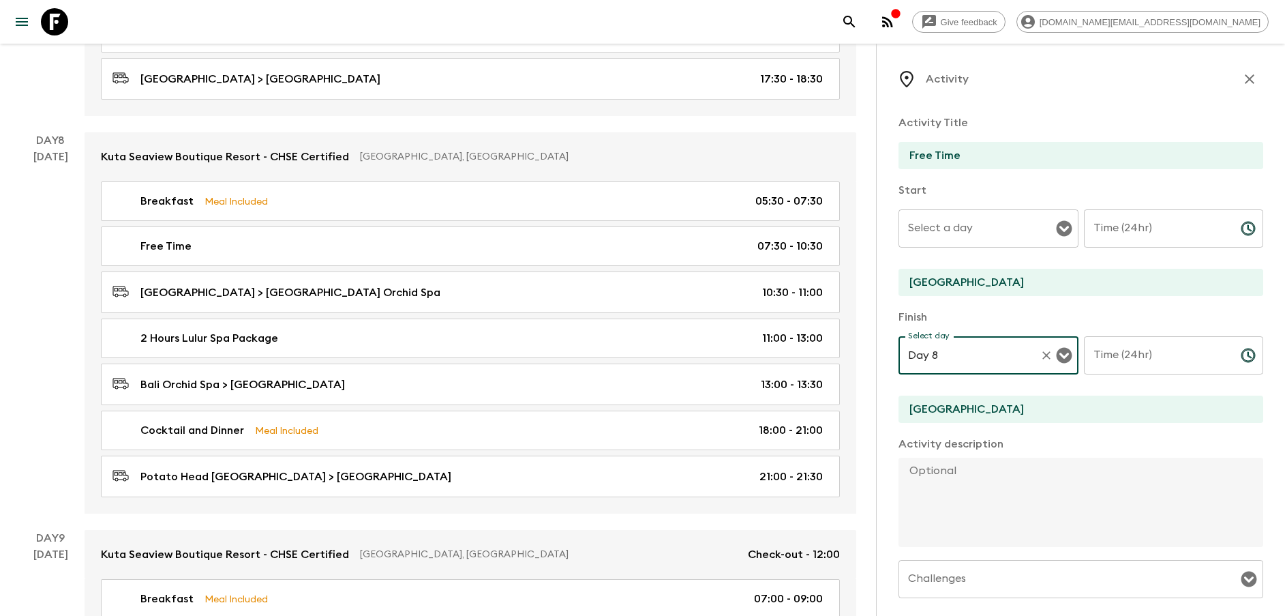
click at [999, 234] on input "Select a day" at bounding box center [978, 228] width 147 height 26
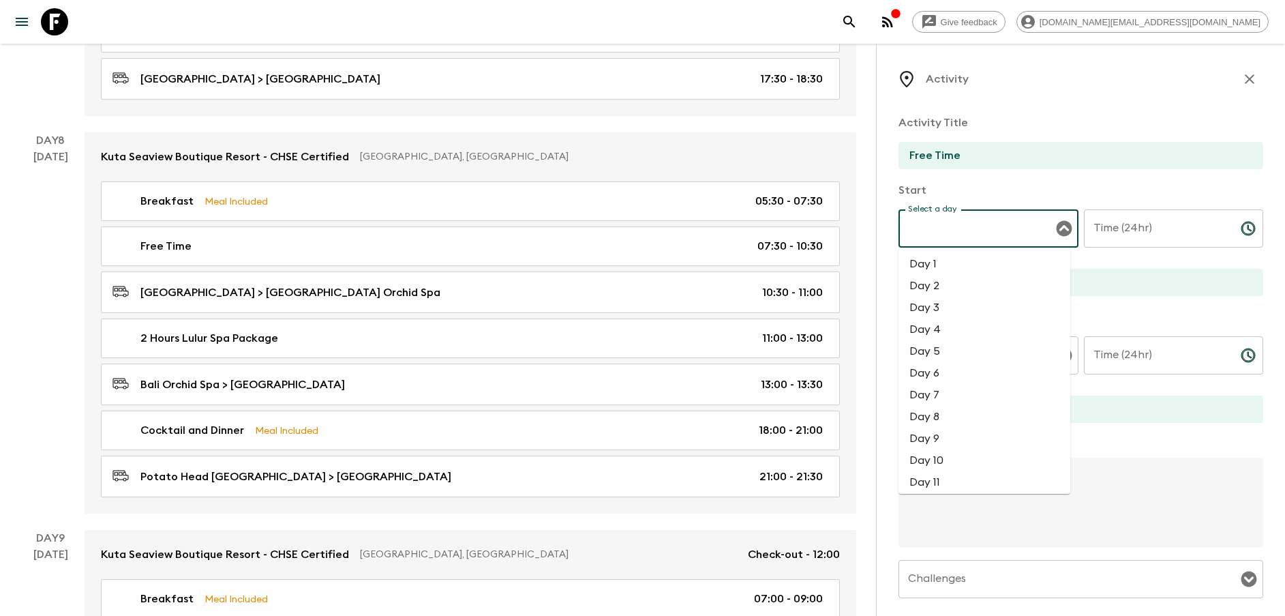
click at [944, 420] on li "Day 8" at bounding box center [985, 417] width 172 height 22
type input "Day 8"
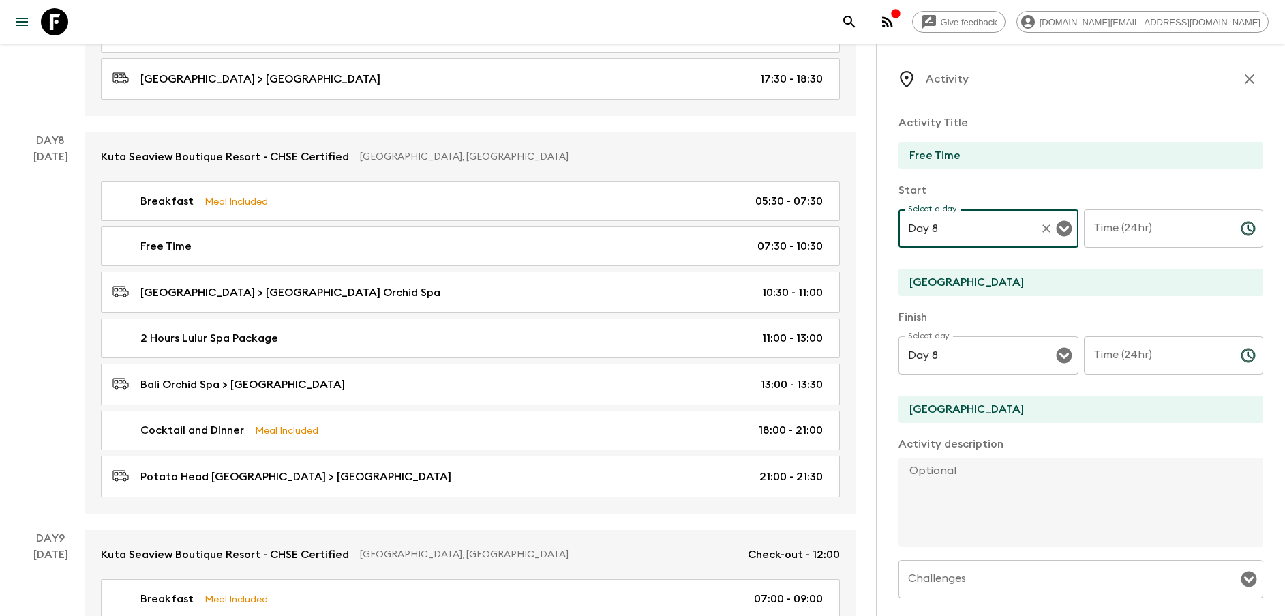
click at [1115, 231] on input "Time (24hr)" at bounding box center [1157, 228] width 146 height 38
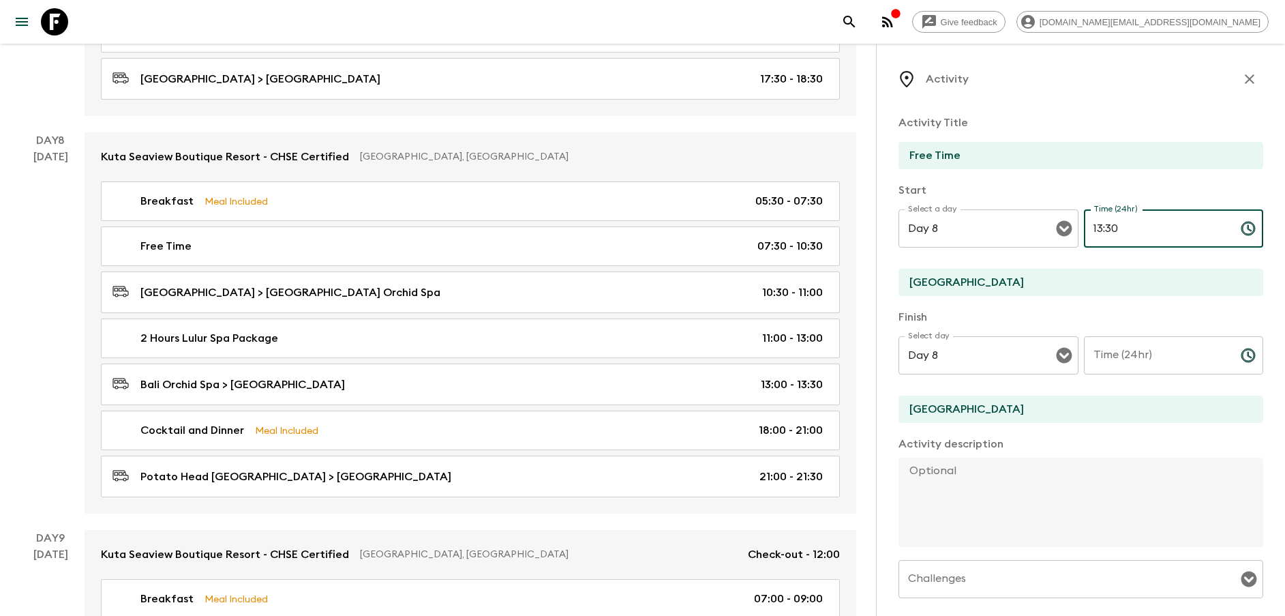
type input "13:30"
click at [1100, 359] on input "Time (24hr)" at bounding box center [1157, 355] width 146 height 38
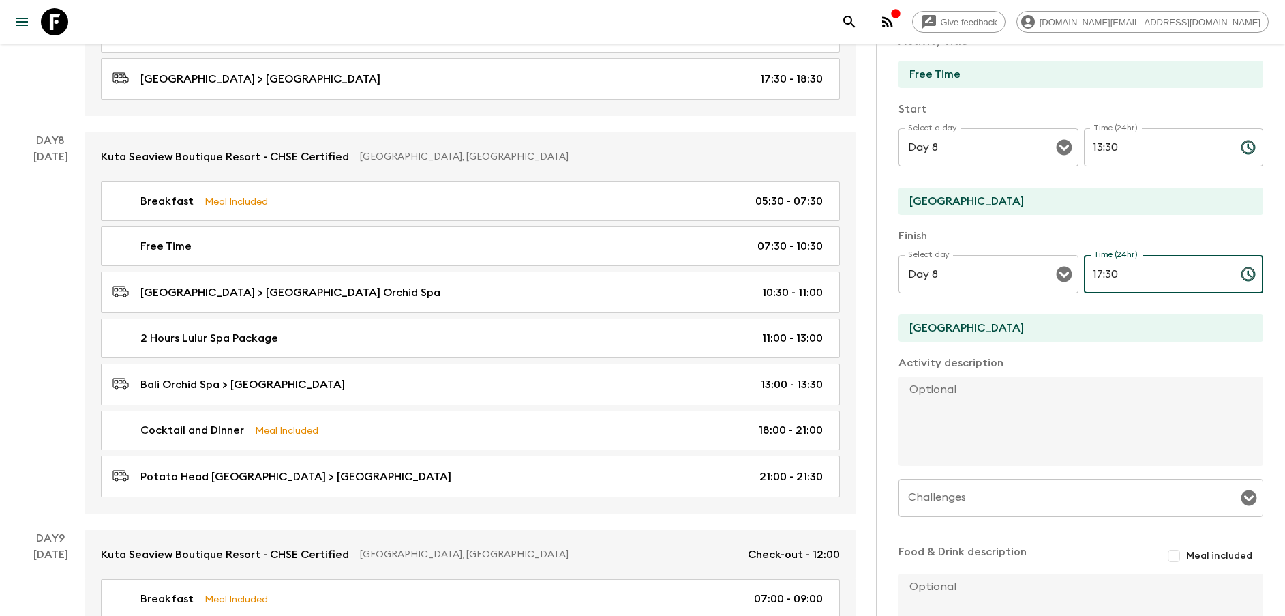
scroll to position [203, 0]
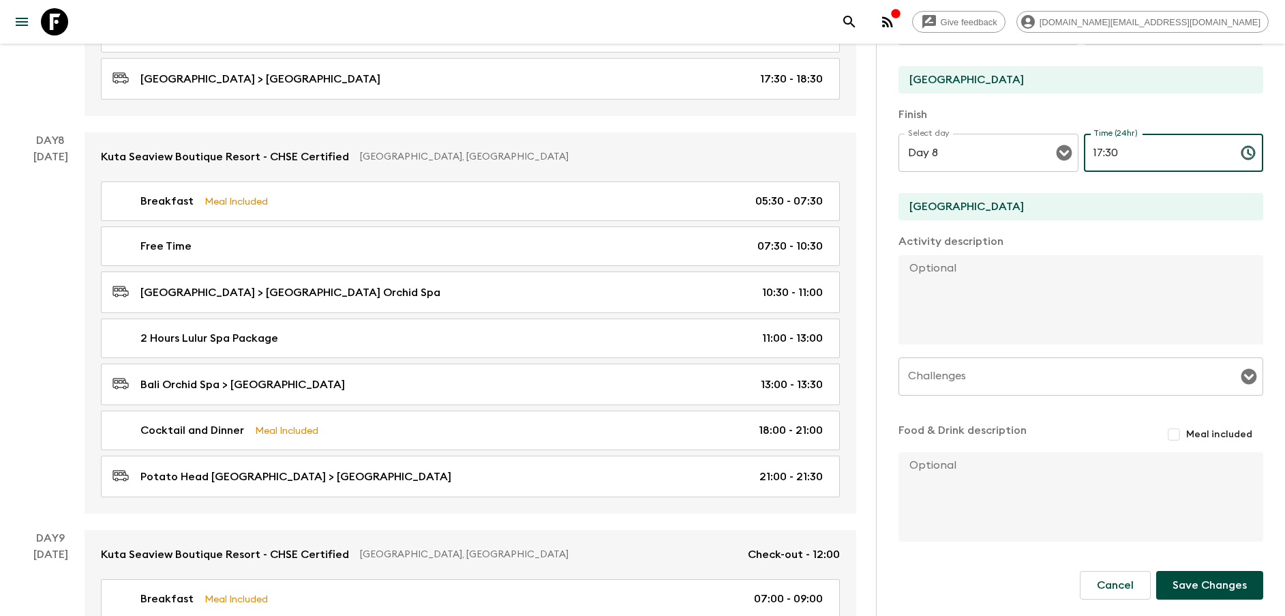
type input "17:30"
click at [1182, 584] on button "Save Changes" at bounding box center [1210, 585] width 107 height 29
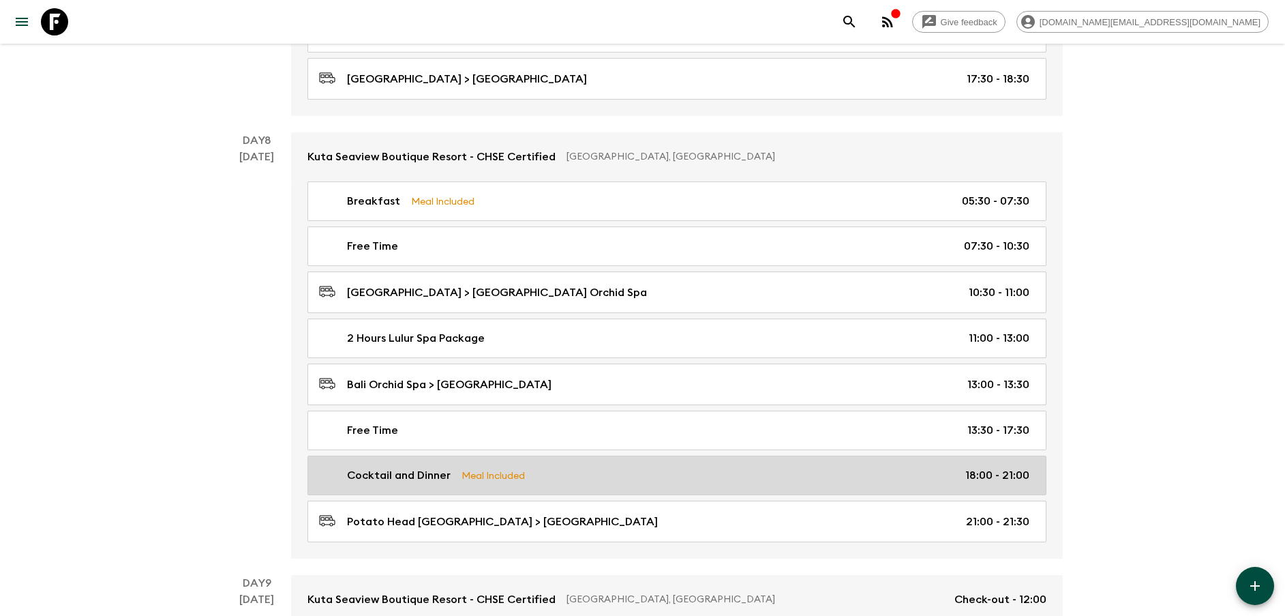
click at [998, 471] on p "18:00 - 21:00" at bounding box center [998, 475] width 64 height 16
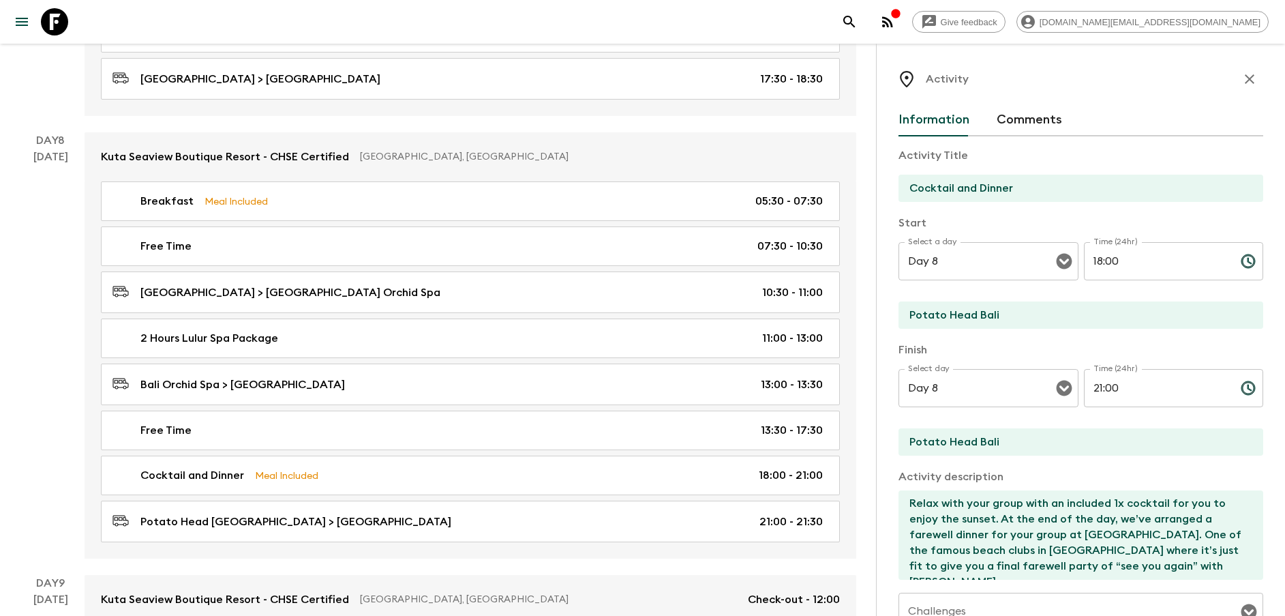
click at [1120, 253] on input "18:00" at bounding box center [1157, 261] width 146 height 38
type input "18:30"
click at [1060, 313] on input "Potato Head Bali" at bounding box center [1076, 314] width 354 height 27
type input "P"
type input "[GEOGRAPHIC_DATA]"
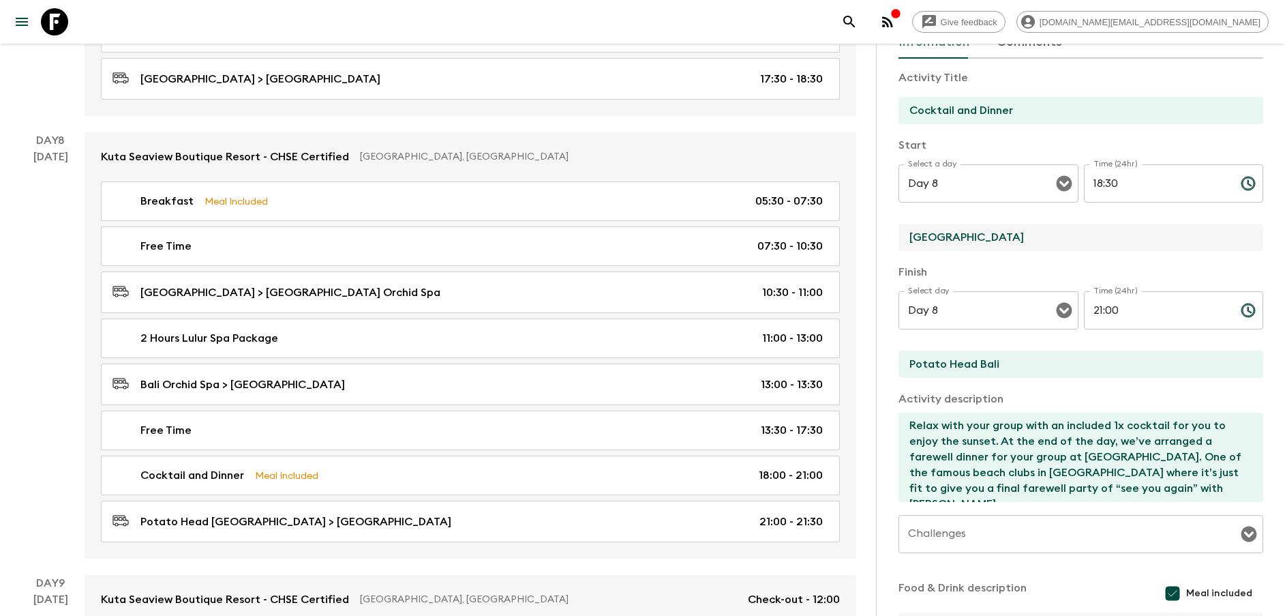
scroll to position [102, 0]
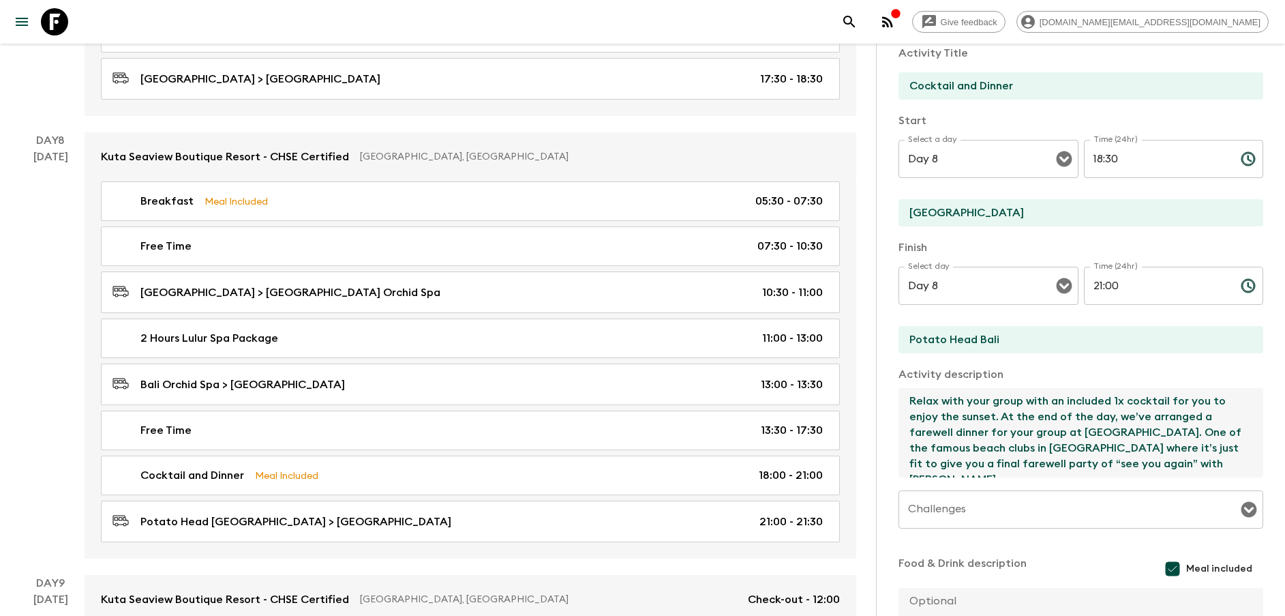
click at [1086, 428] on textarea "Relax with your group with an included 1x cocktail for you to enjoy the sunset.…" at bounding box center [1076, 432] width 354 height 89
click at [932, 449] on textarea "Relax with your group with an included 1x cocktail for you to enjoy the sunset.…" at bounding box center [1076, 432] width 354 height 89
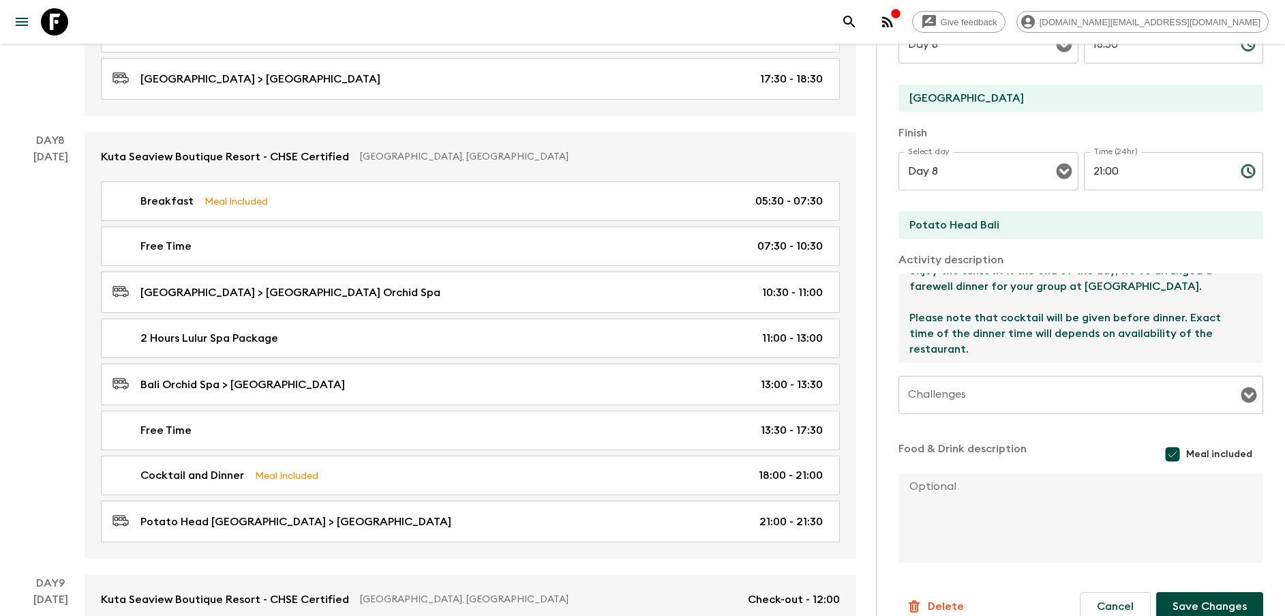
scroll to position [238, 0]
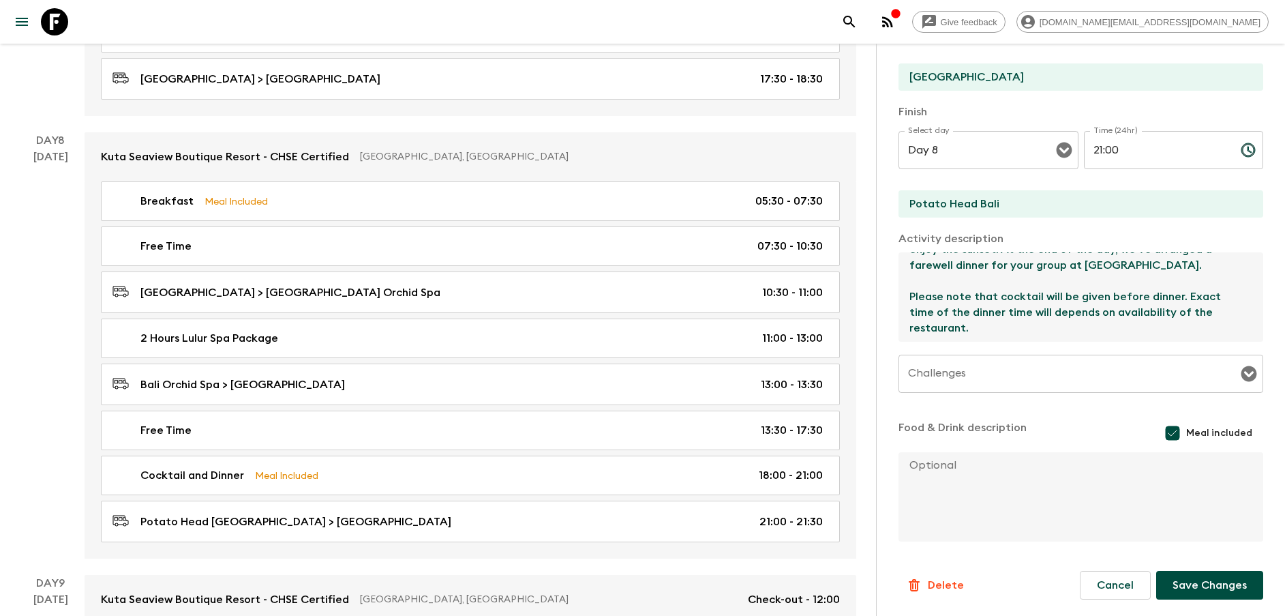
type textarea "Relax with your group with an included 1x cocktail for you to enjoy the sunset.…"
click at [1197, 583] on button "Save Changes" at bounding box center [1210, 585] width 107 height 29
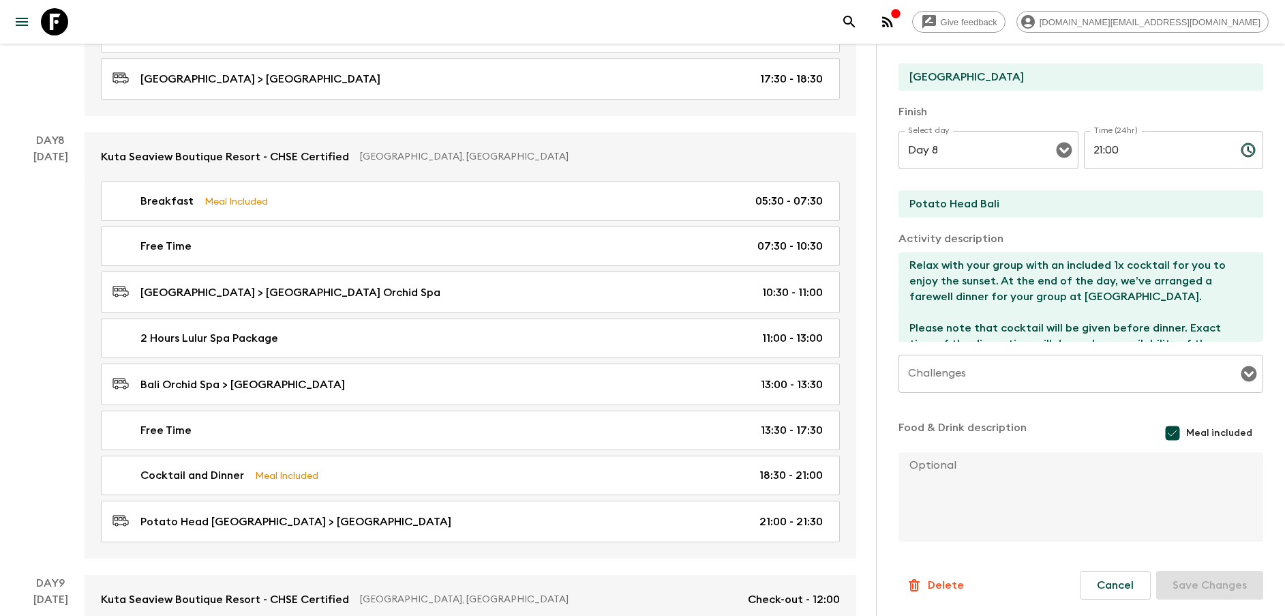
scroll to position [0, 0]
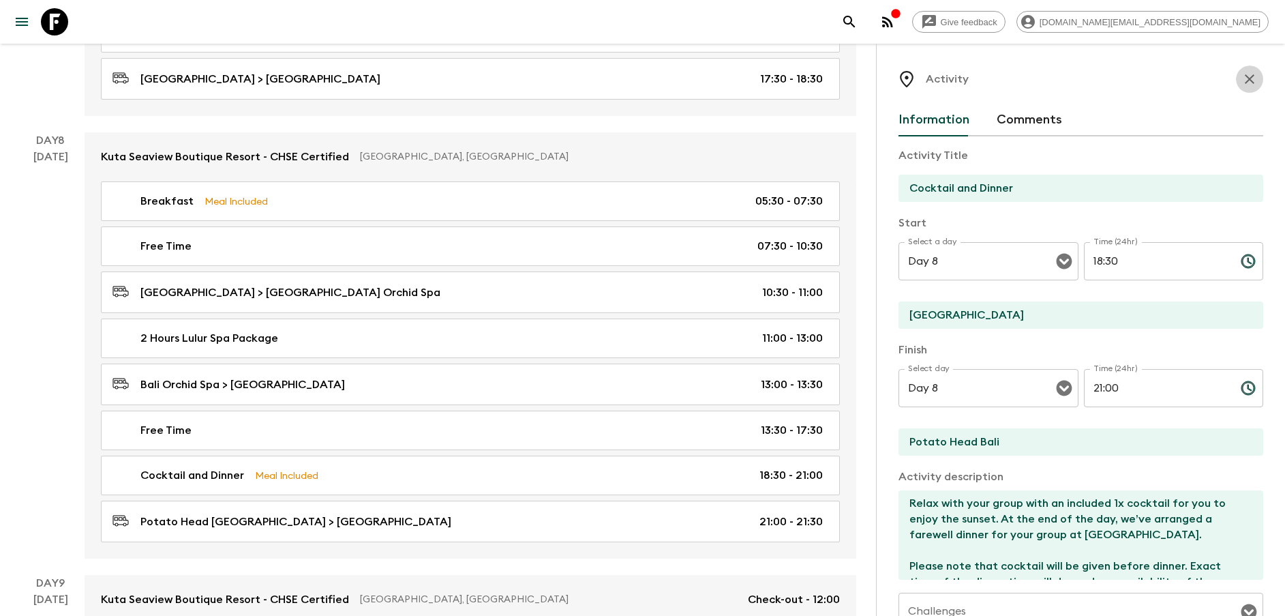
click at [1244, 77] on button "button" at bounding box center [1249, 78] width 27 height 27
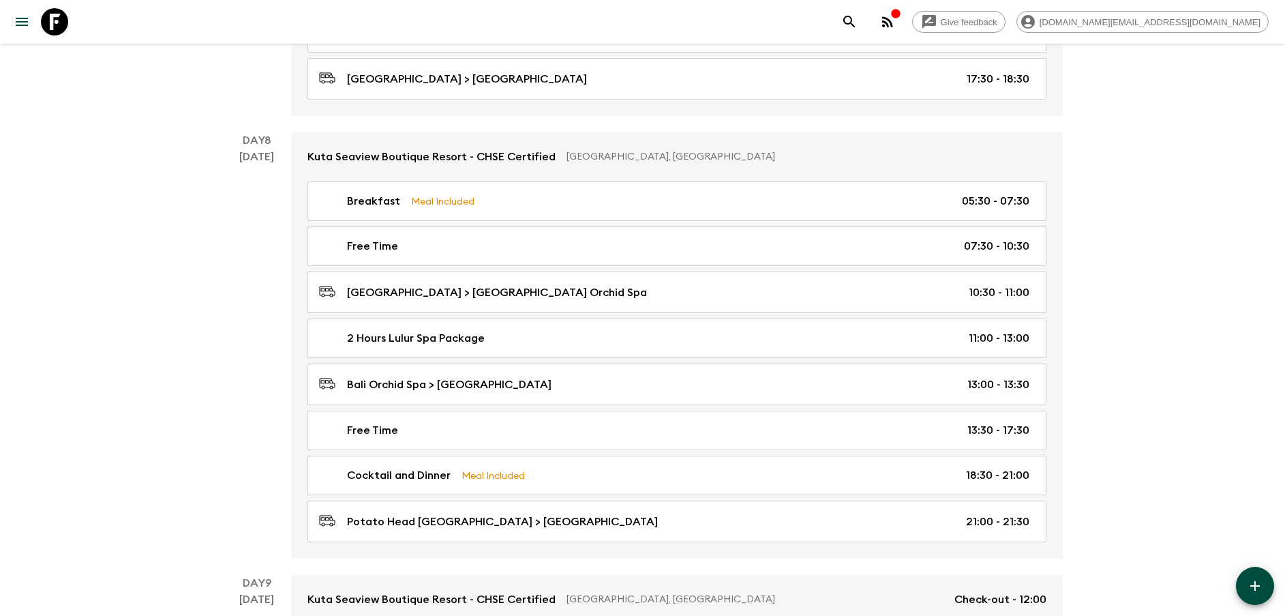
click at [1252, 584] on icon "button" at bounding box center [1255, 586] width 16 height 16
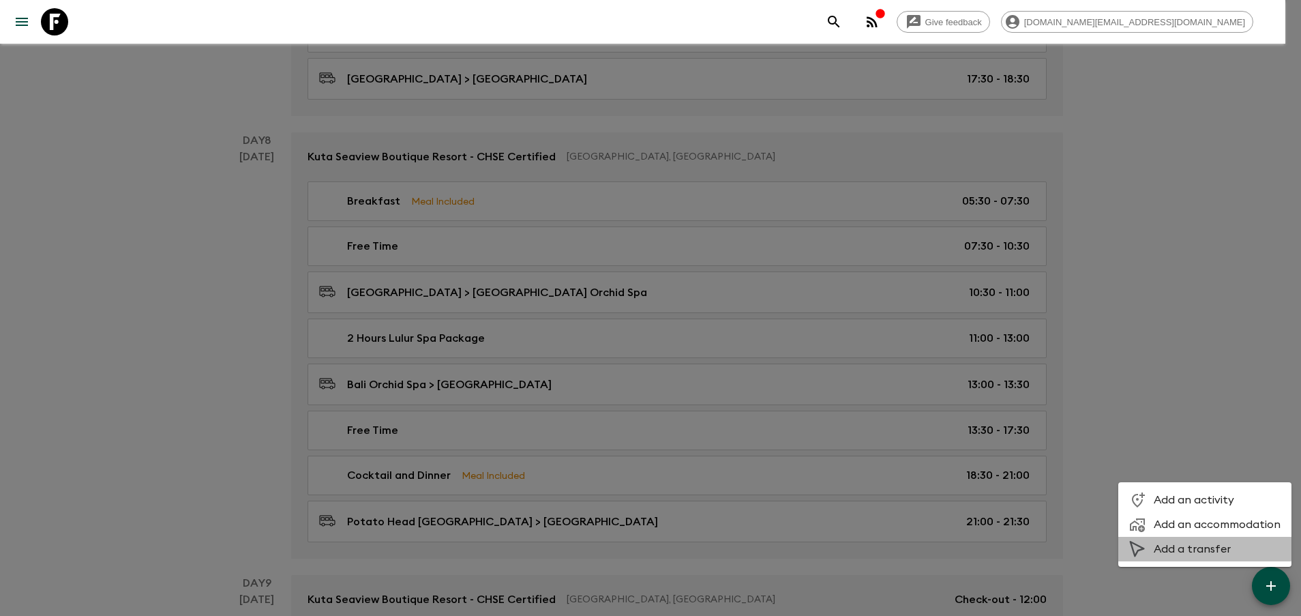
click at [1202, 548] on span "Add a transfer" at bounding box center [1217, 549] width 127 height 14
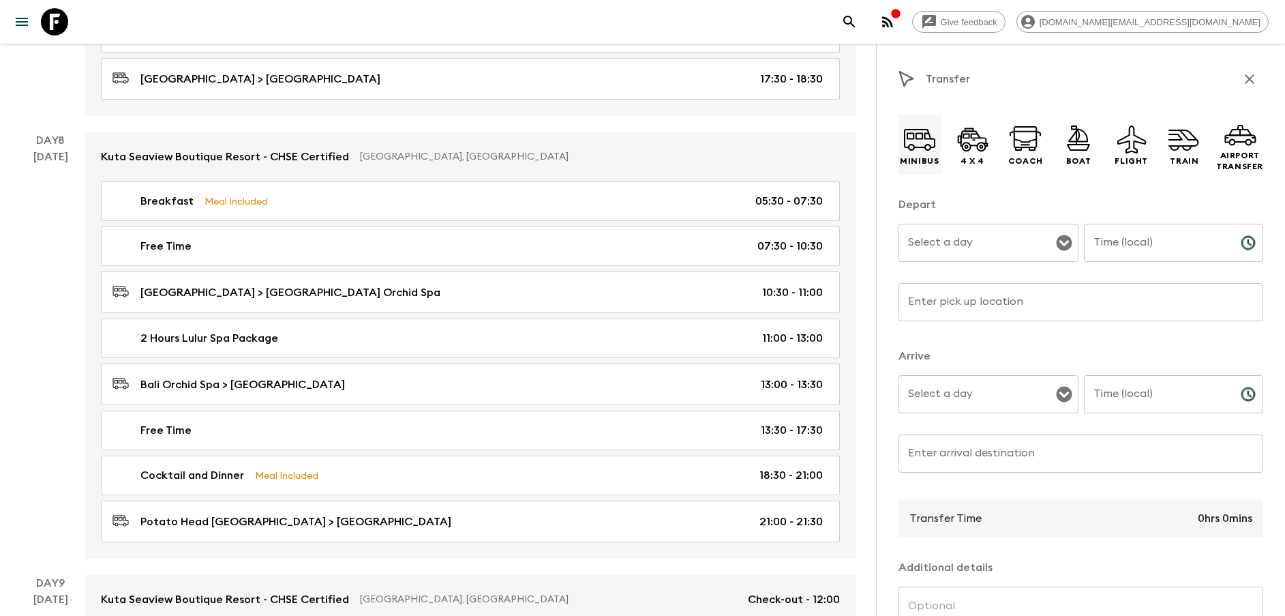
click at [902, 131] on div "Minibus" at bounding box center [920, 145] width 42 height 60
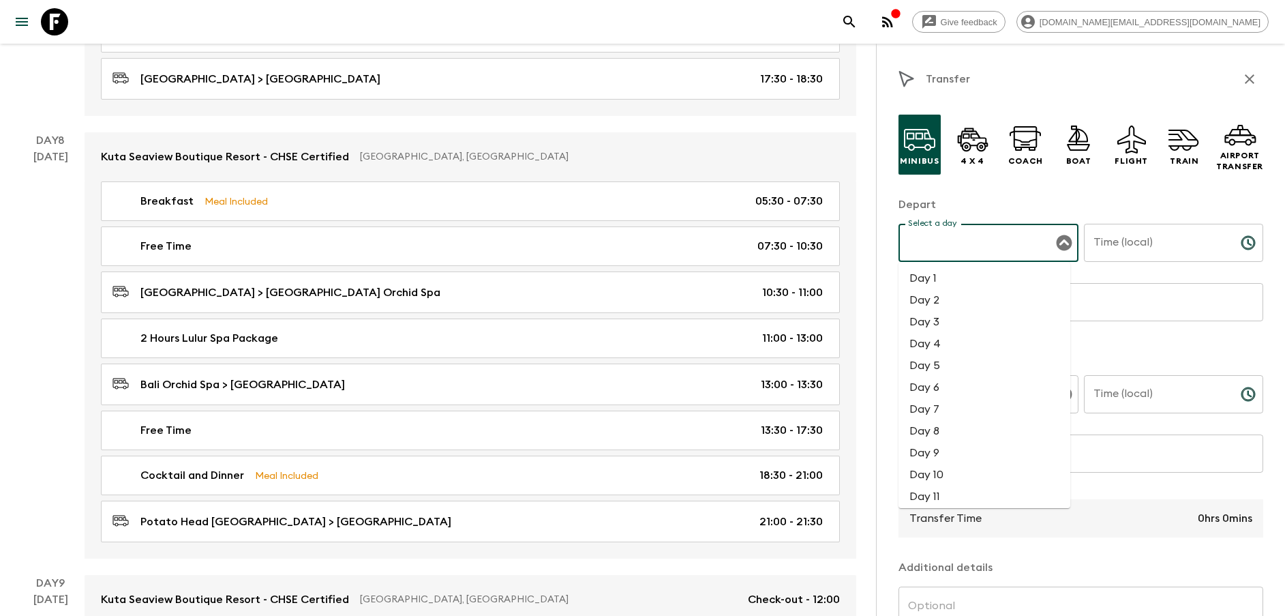
click at [976, 230] on input "Select a day" at bounding box center [978, 243] width 147 height 26
click at [931, 434] on li "Day 8" at bounding box center [985, 431] width 172 height 22
type input "Day 8"
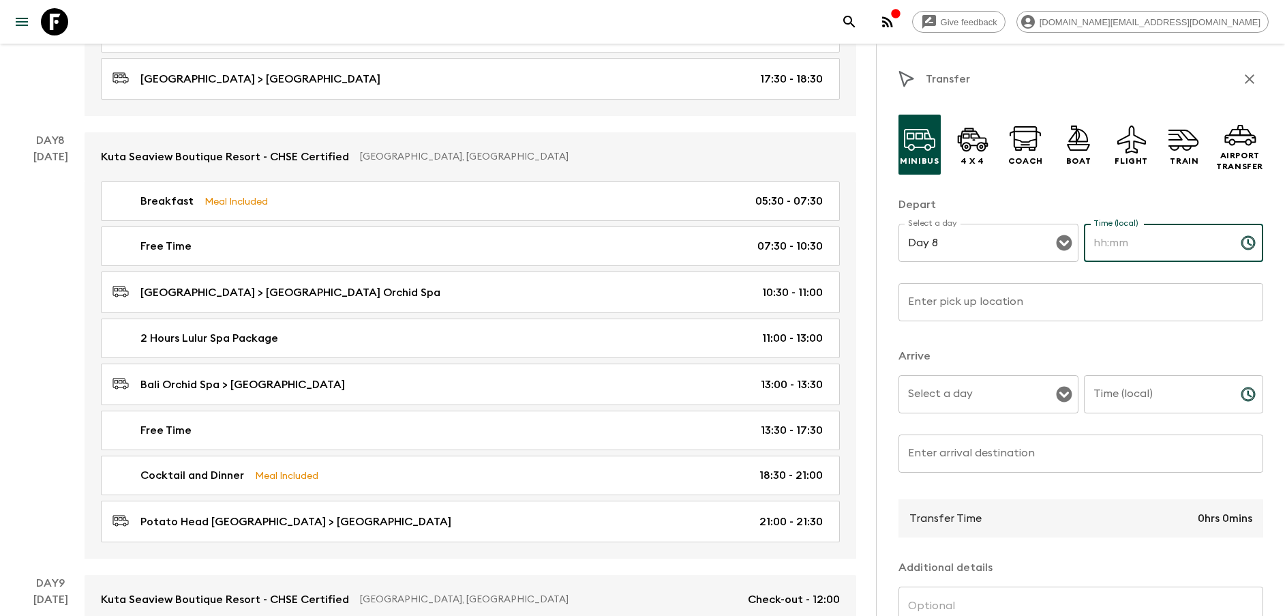
click at [1139, 238] on input "Time (local)" at bounding box center [1157, 243] width 146 height 38
type input "18:00"
click at [1097, 308] on input "Enter pick up location" at bounding box center [1081, 302] width 365 height 38
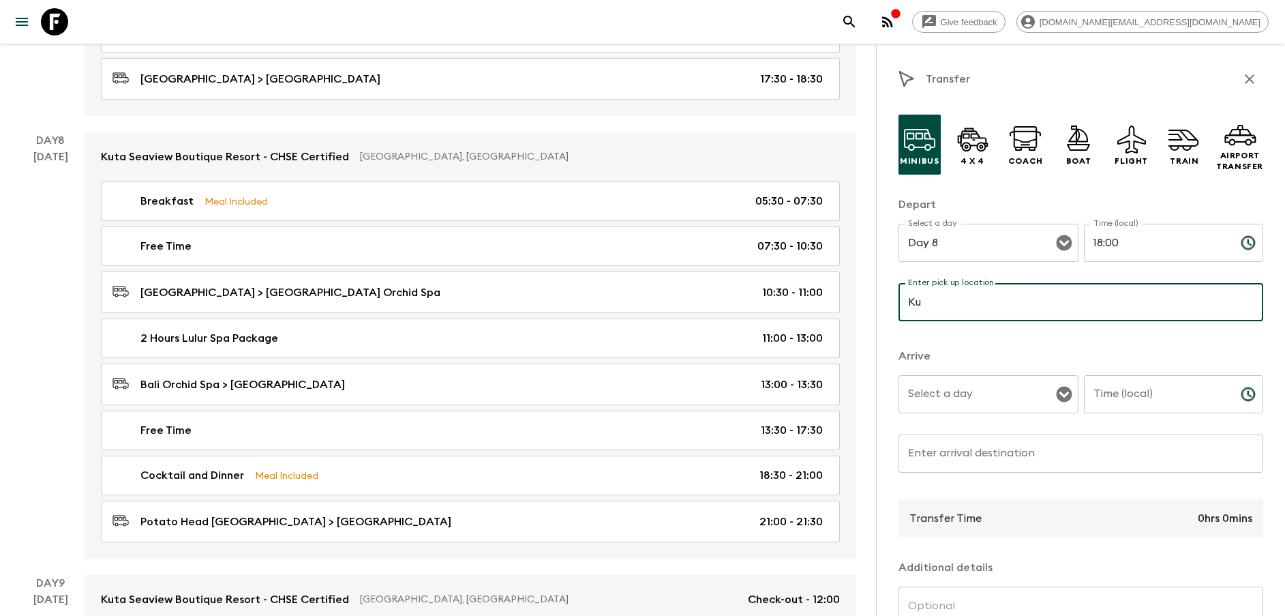
type input "[GEOGRAPHIC_DATA]"
click at [957, 398] on input "Select a day" at bounding box center [978, 394] width 147 height 26
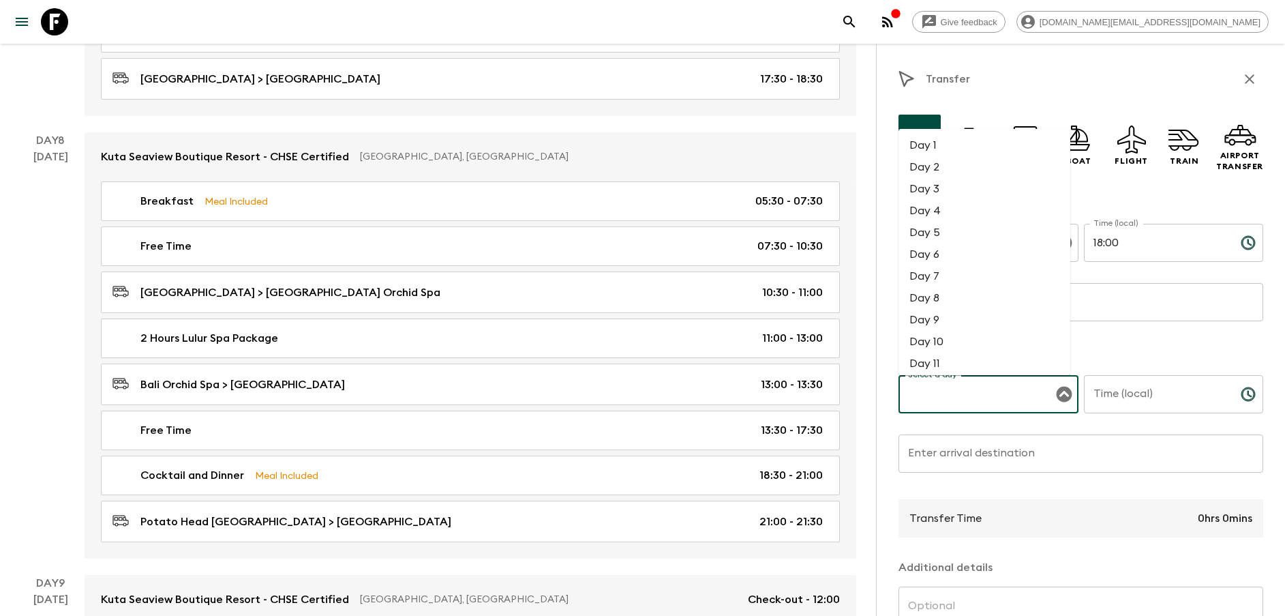
click at [940, 296] on li "Day 8" at bounding box center [985, 298] width 172 height 22
type input "Day 8"
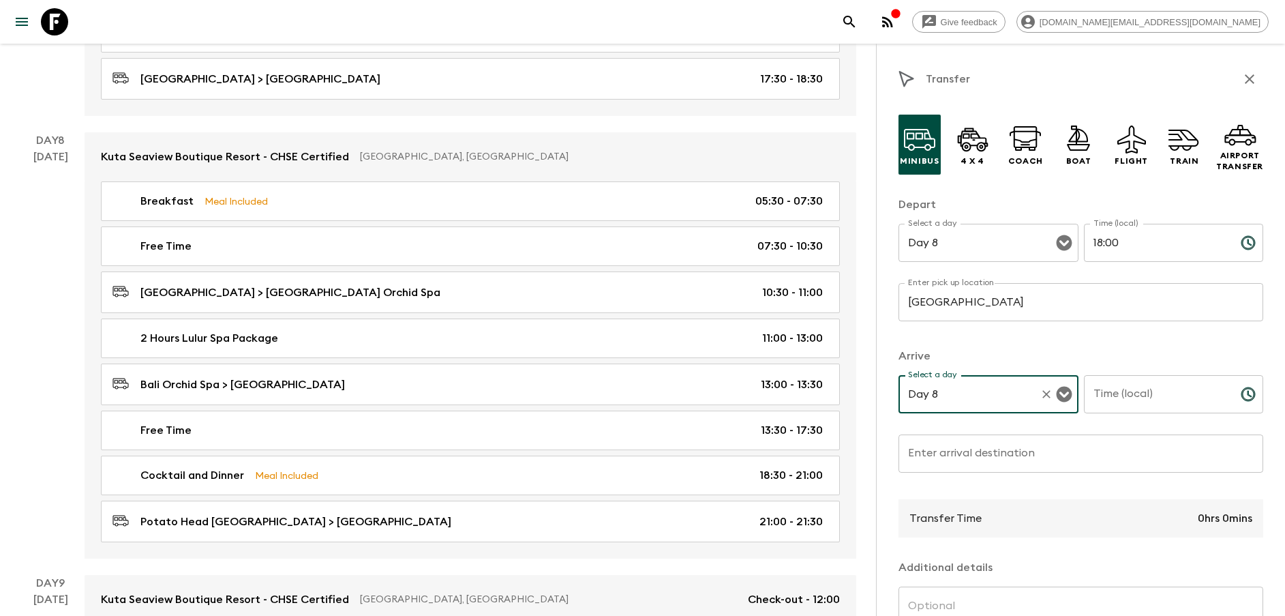
click at [1135, 396] on input "Time (local)" at bounding box center [1157, 394] width 146 height 38
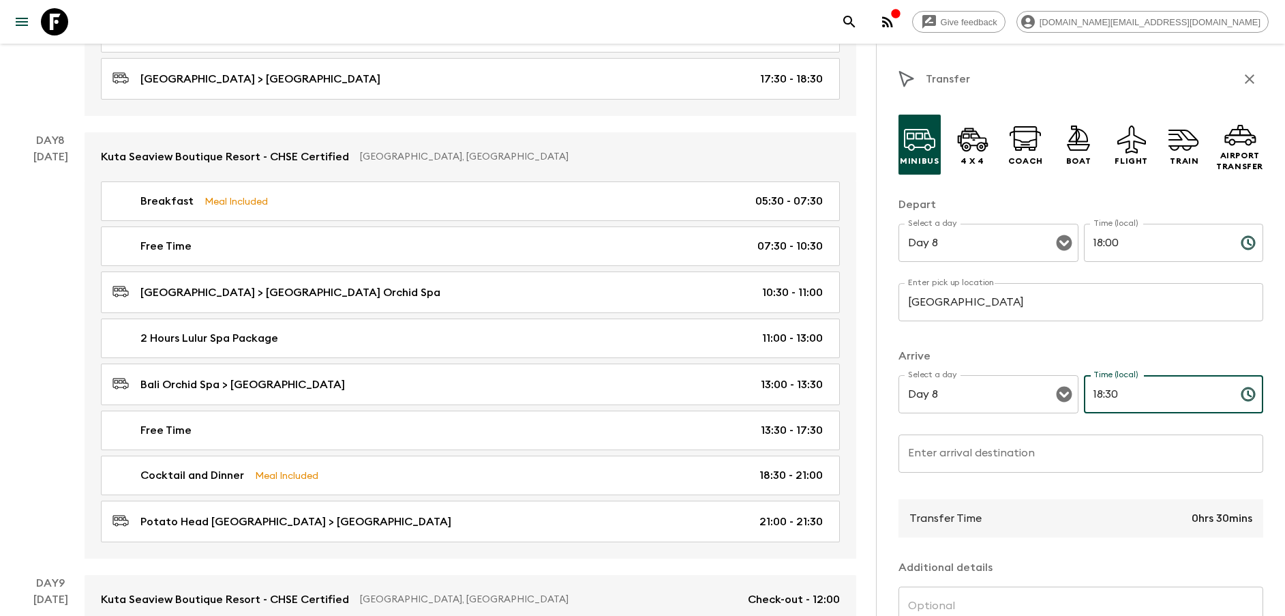
type input "18:30"
click at [1045, 445] on input "Enter arrival destination" at bounding box center [1081, 453] width 365 height 38
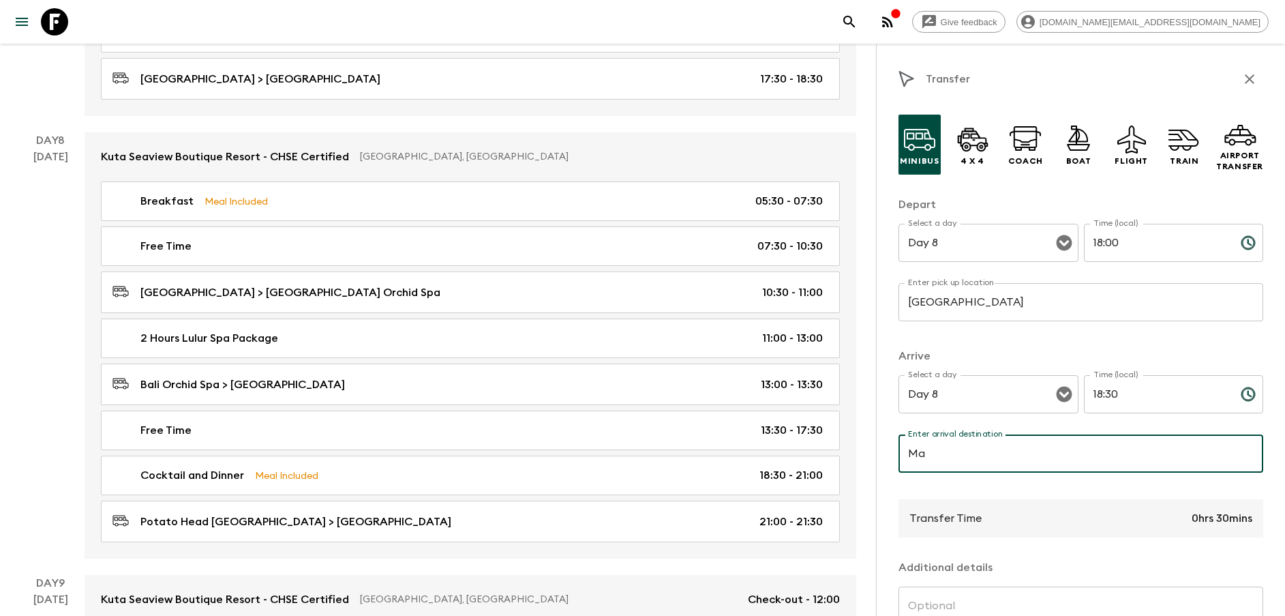
type input "M"
type input "[GEOGRAPHIC_DATA]"
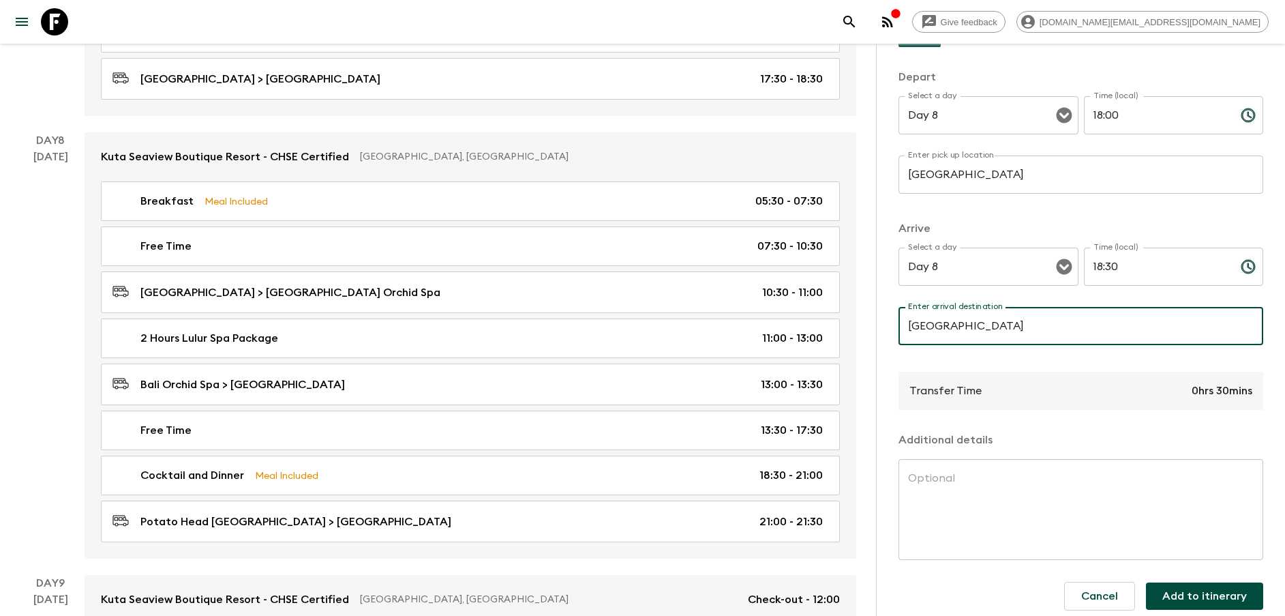
scroll to position [138, 0]
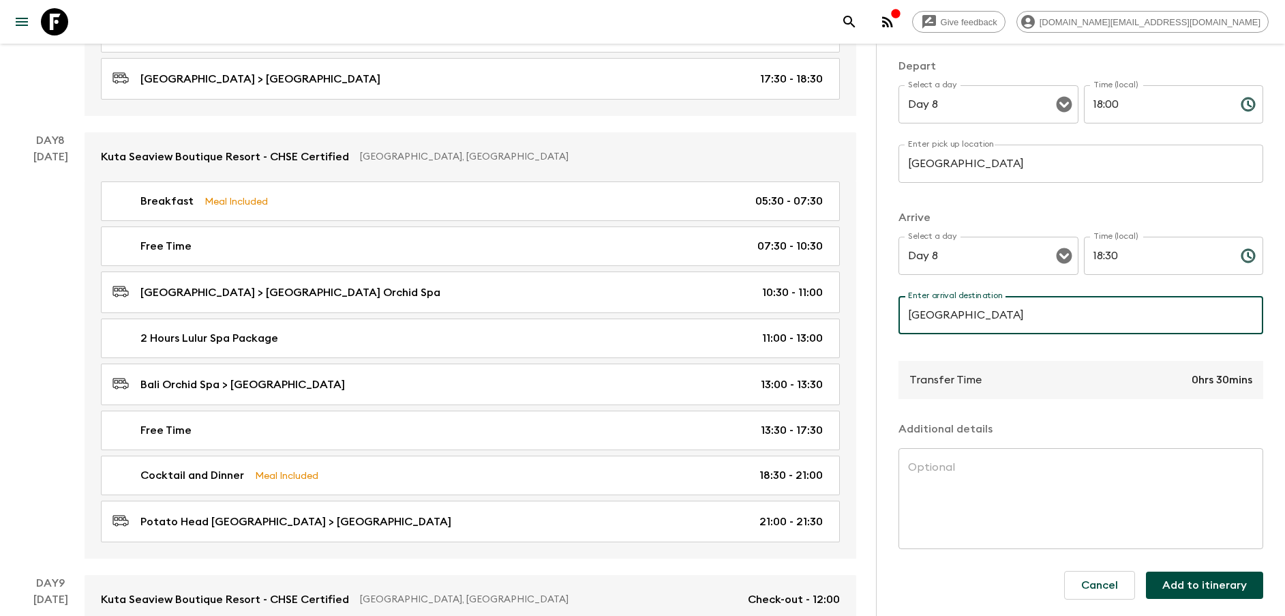
click at [1182, 589] on button "Add to itinerary" at bounding box center [1204, 584] width 117 height 27
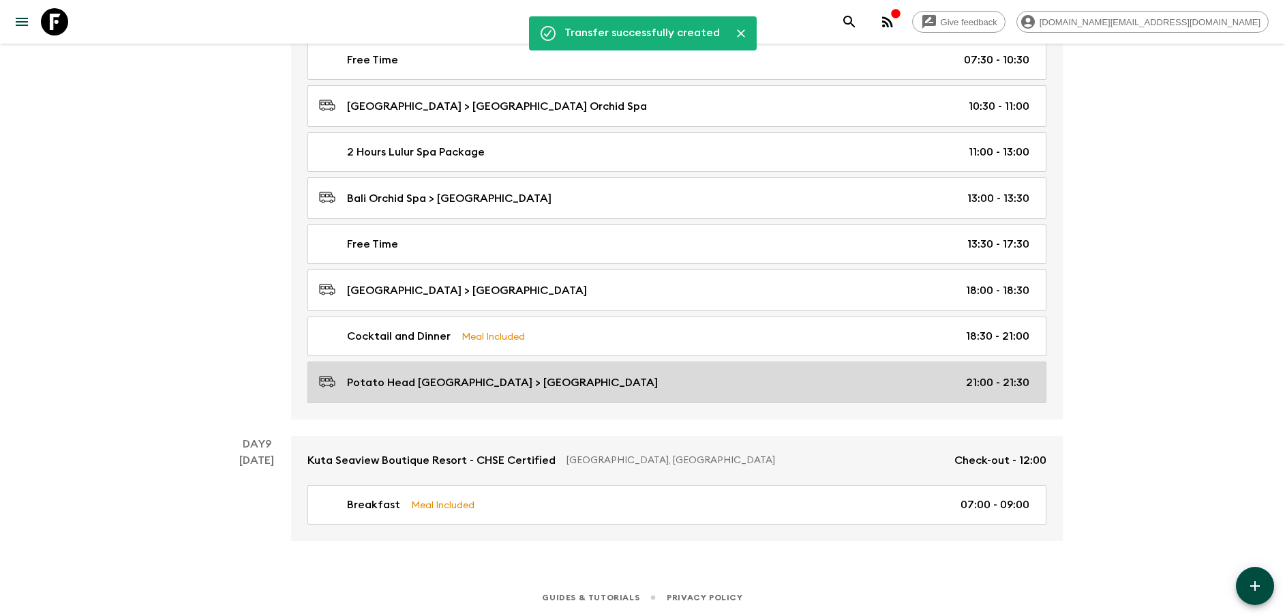
scroll to position [3278, 0]
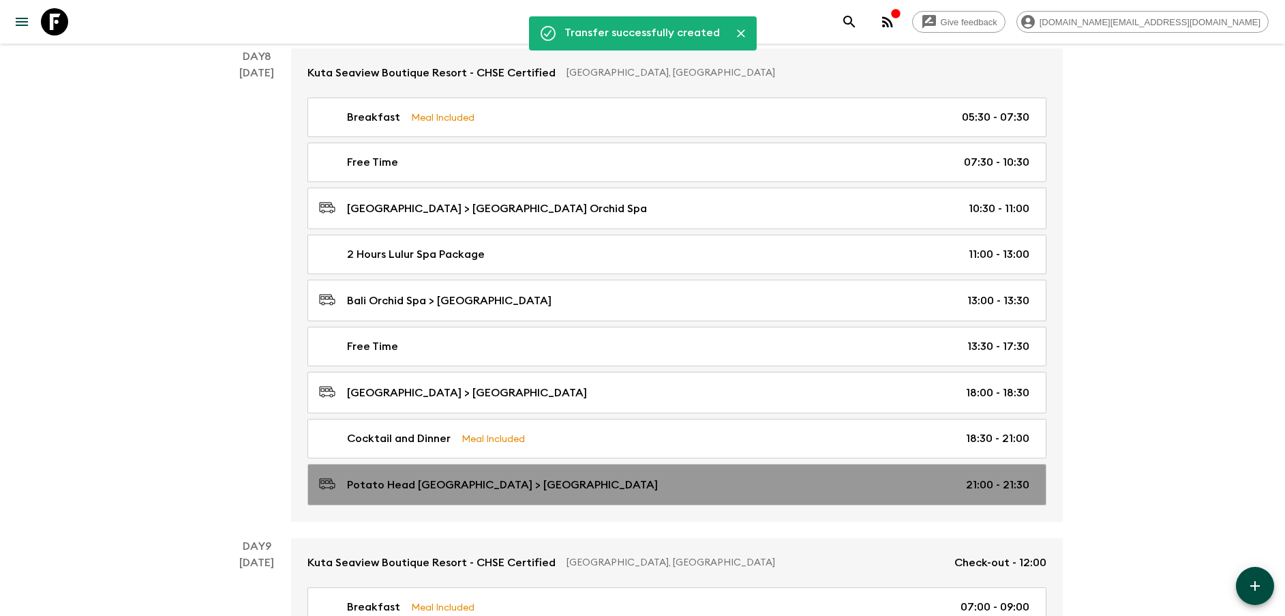
click at [450, 488] on p "Potato Head [GEOGRAPHIC_DATA] > [GEOGRAPHIC_DATA]" at bounding box center [502, 485] width 311 height 16
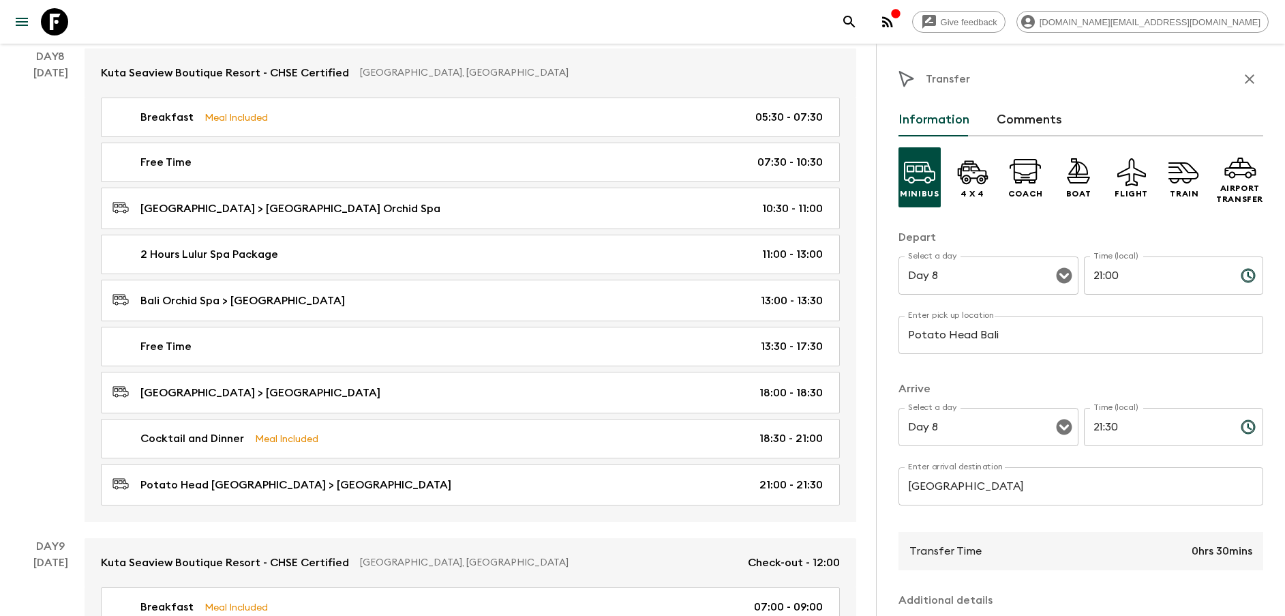
click at [1014, 337] on input "Potato Head Bali" at bounding box center [1081, 335] width 365 height 38
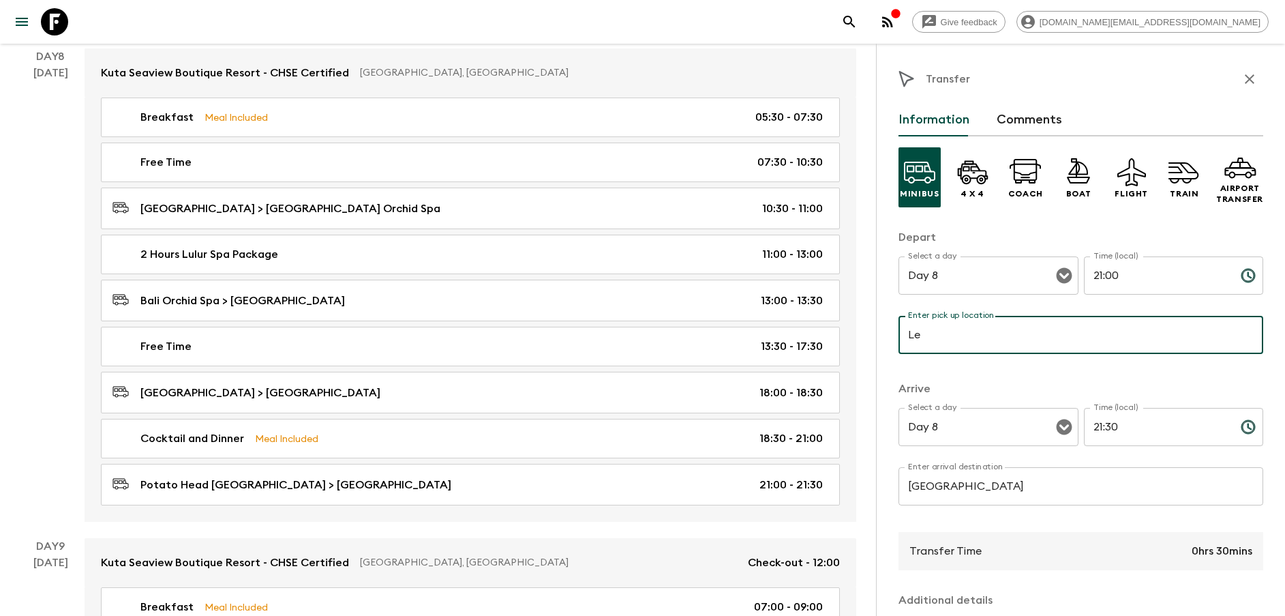
type input "[GEOGRAPHIC_DATA]"
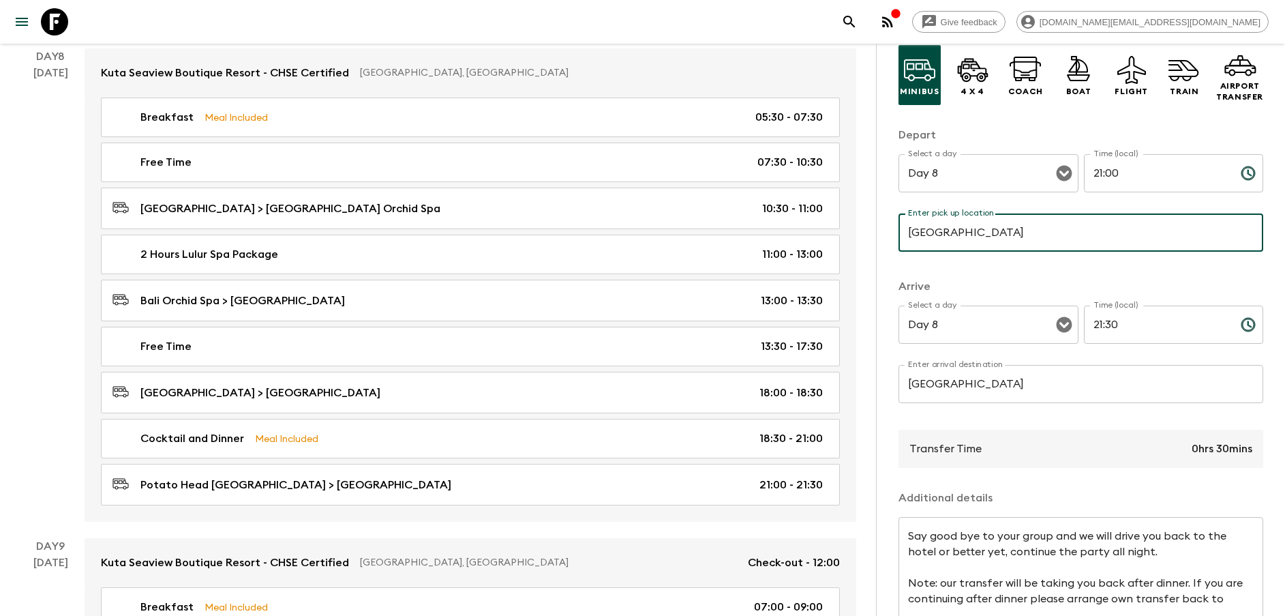
scroll to position [171, 0]
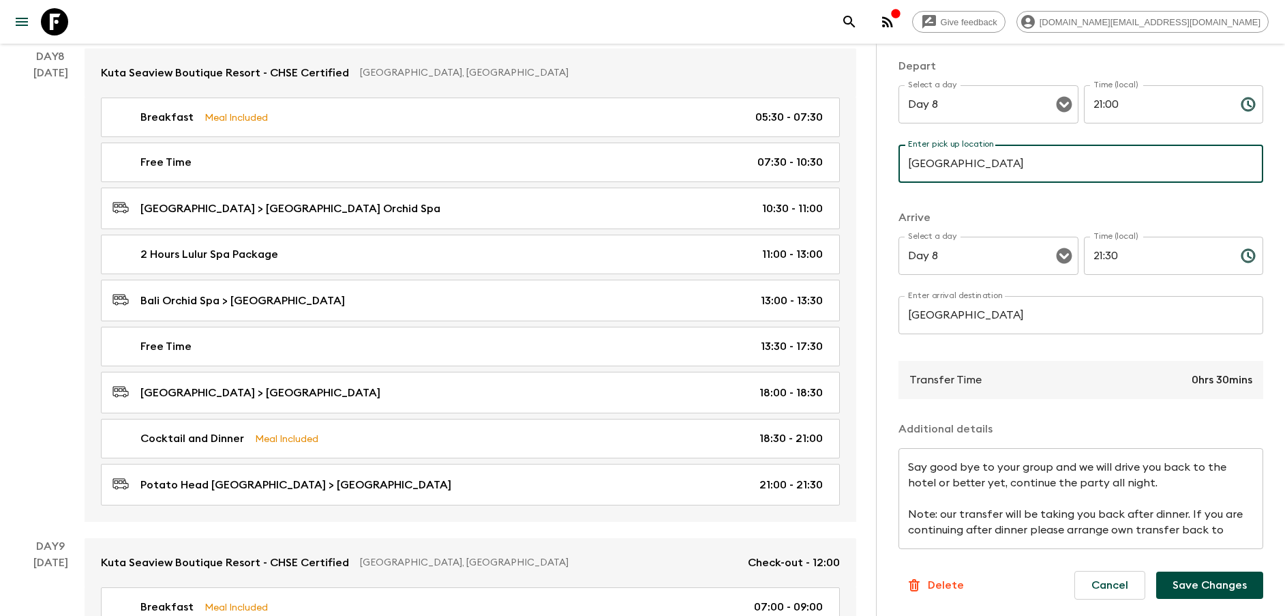
click at [1215, 589] on button "Save Changes" at bounding box center [1210, 584] width 107 height 27
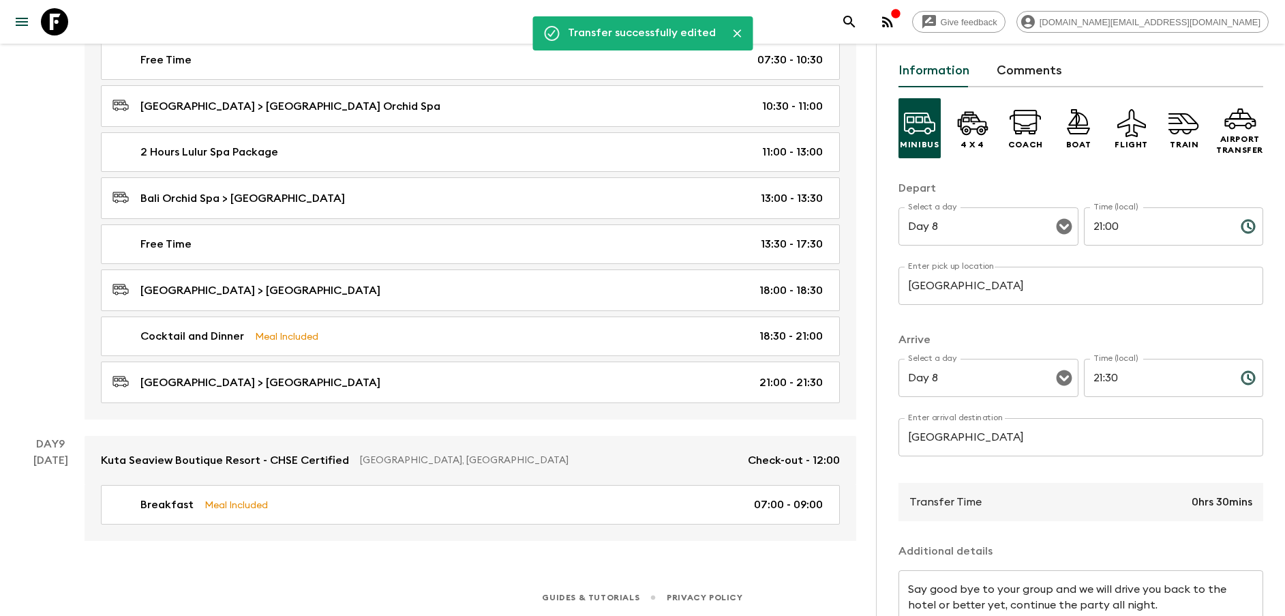
scroll to position [0, 0]
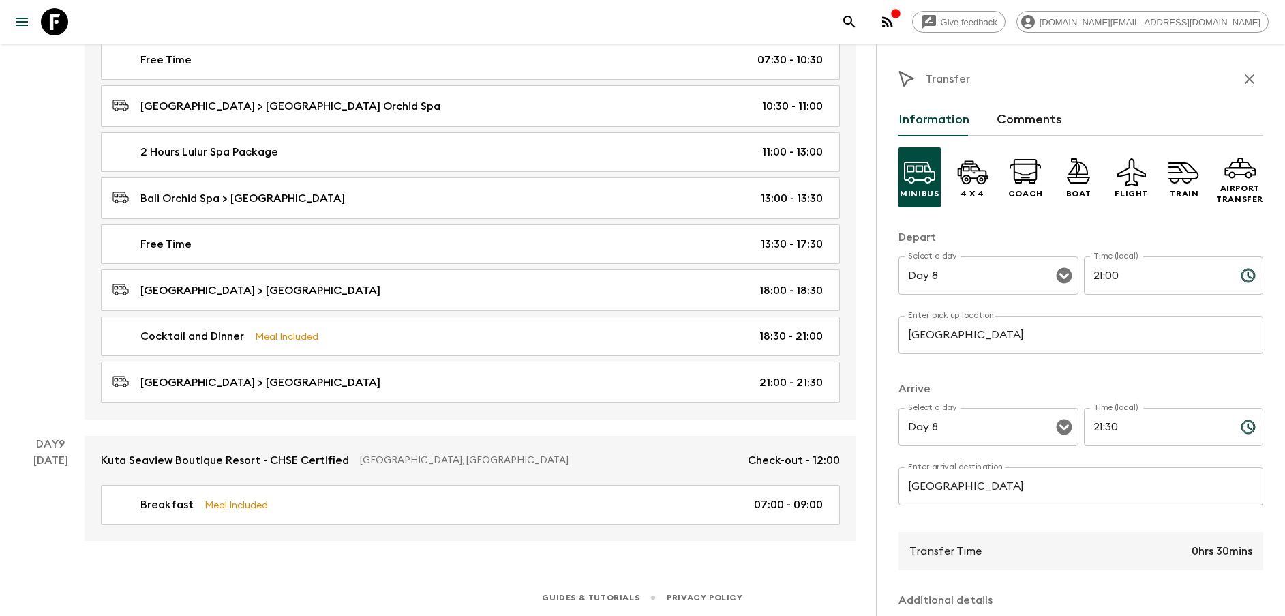
click at [1241, 89] on button "button" at bounding box center [1249, 78] width 27 height 27
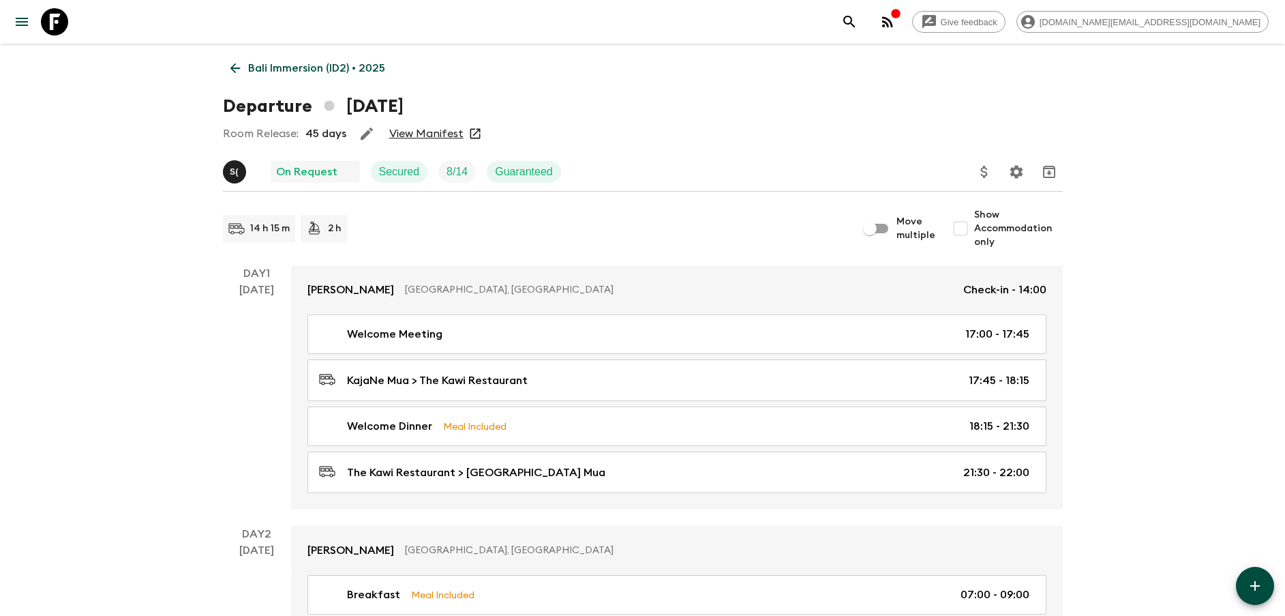
click at [289, 64] on p "Bali Immersion (ID2) • 2025" at bounding box center [316, 68] width 137 height 16
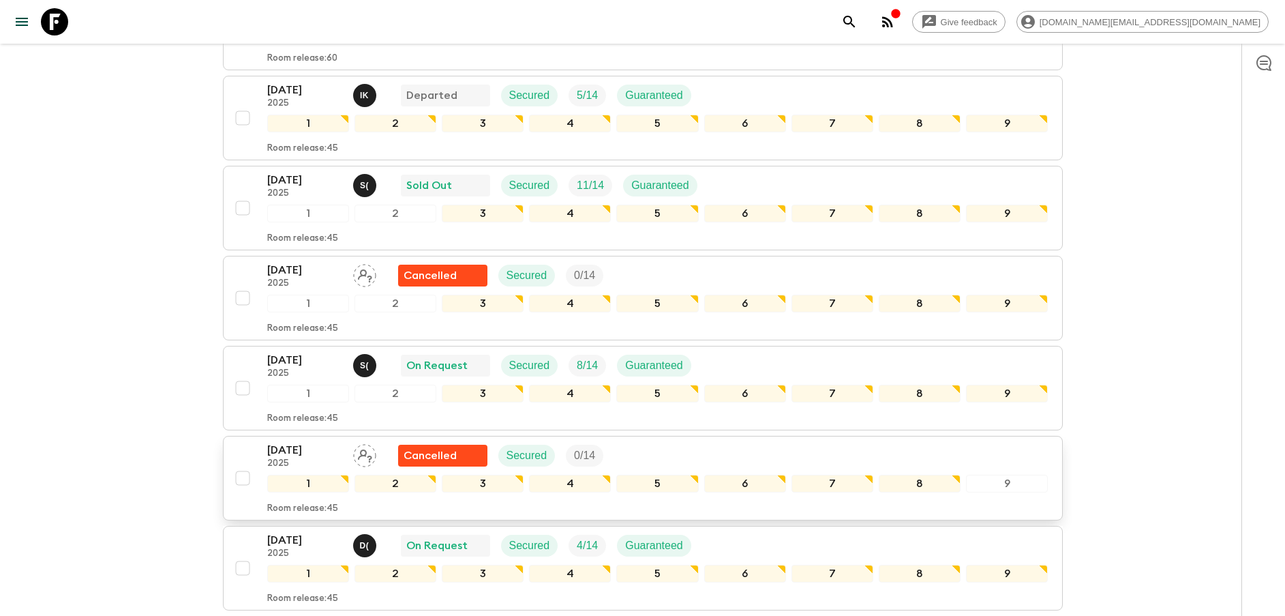
scroll to position [921, 0]
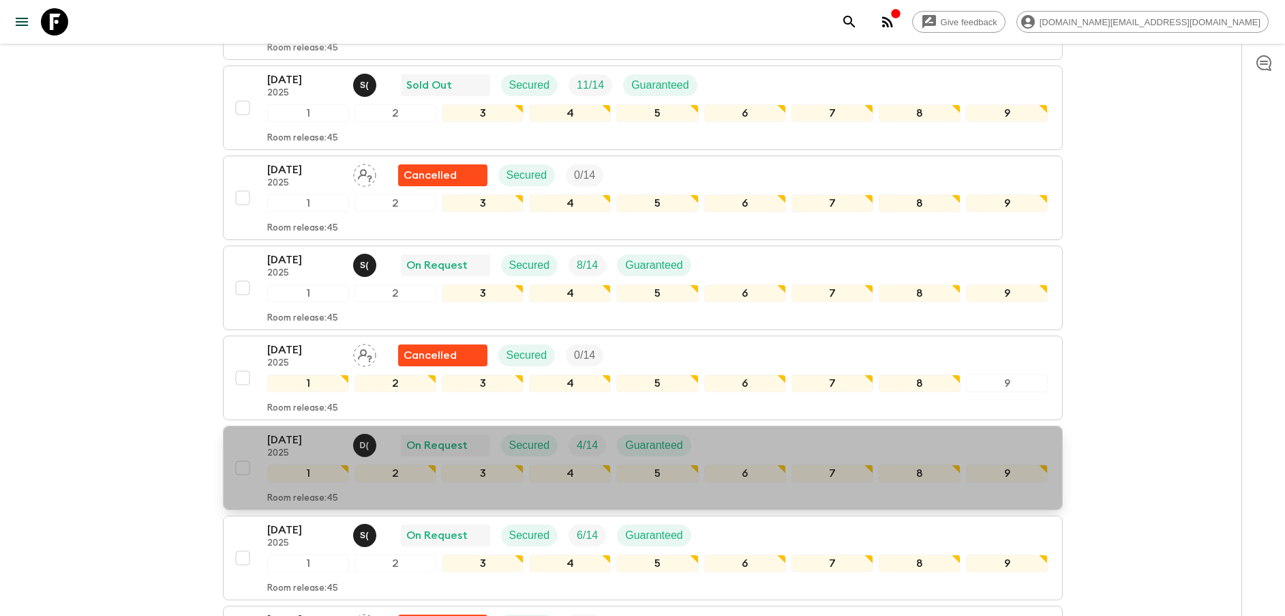
click at [260, 438] on div "[DATE] 2025 D ( On Request Secured 4 / 14 Guaranteed 1 2 3 4 5 6 7 8 9 Room rel…" at bounding box center [639, 468] width 820 height 72
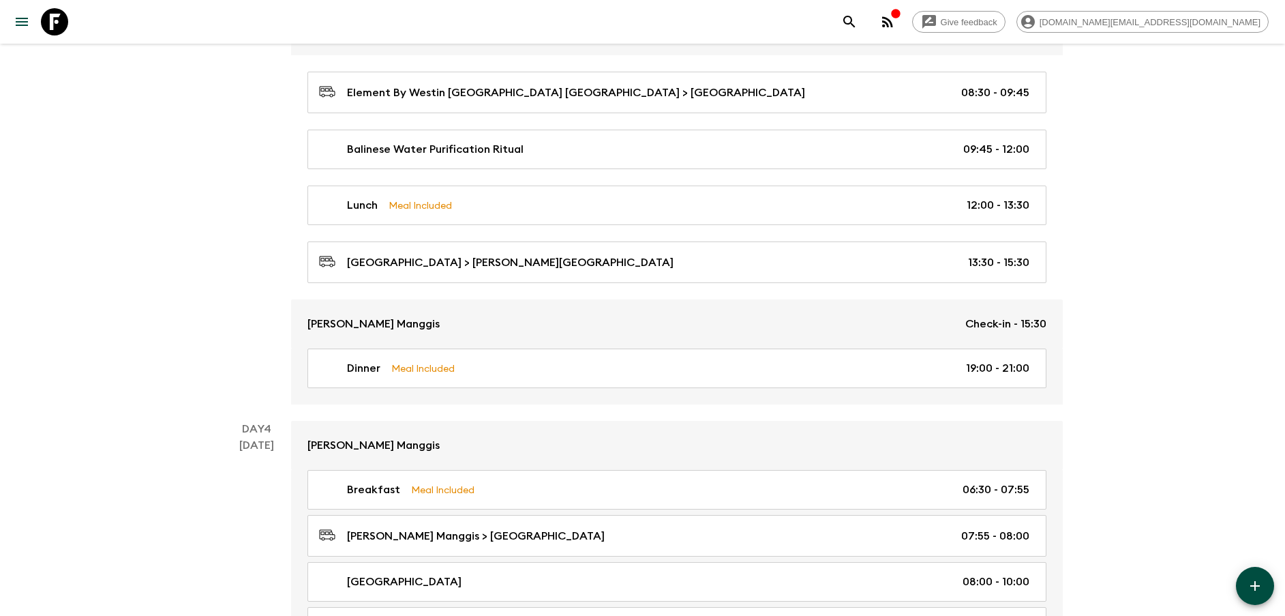
scroll to position [1125, 0]
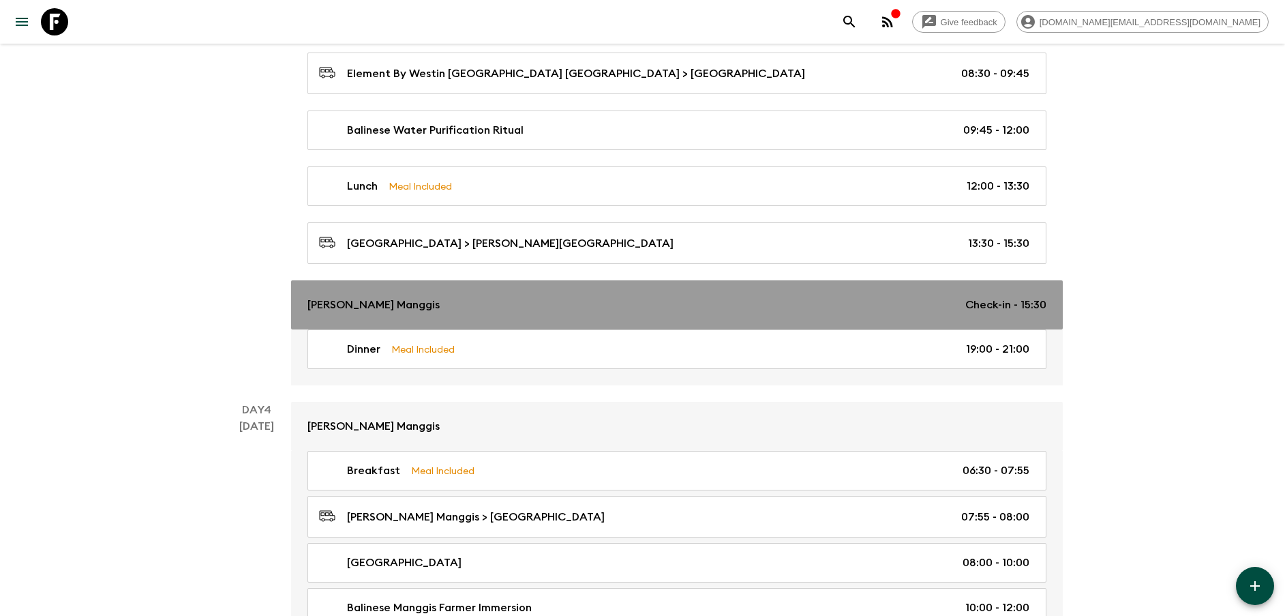
click at [521, 307] on div "[PERSON_NAME] Manggis Check-in - 15:30" at bounding box center [677, 305] width 739 height 16
